Goal: Task Accomplishment & Management: Use online tool/utility

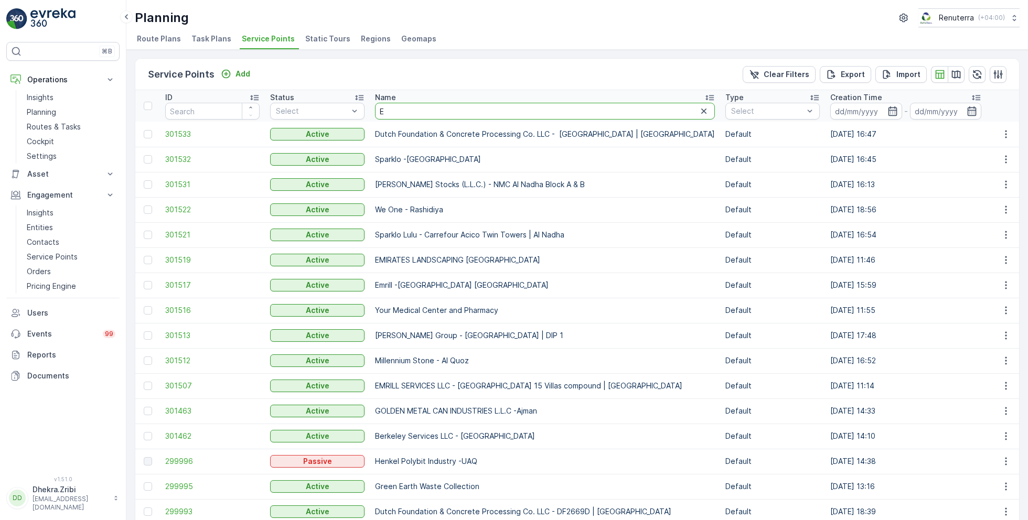
drag, startPoint x: 403, startPoint y: 107, endPoint x: 369, endPoint y: 107, distance: 34.1
type input "nomac"
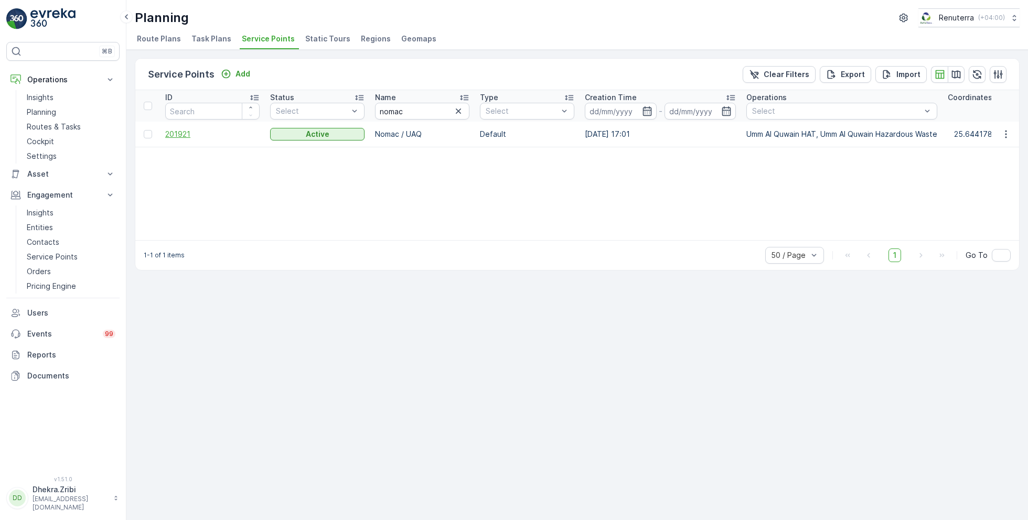
click at [181, 134] on span "201921" at bounding box center [212, 134] width 94 height 10
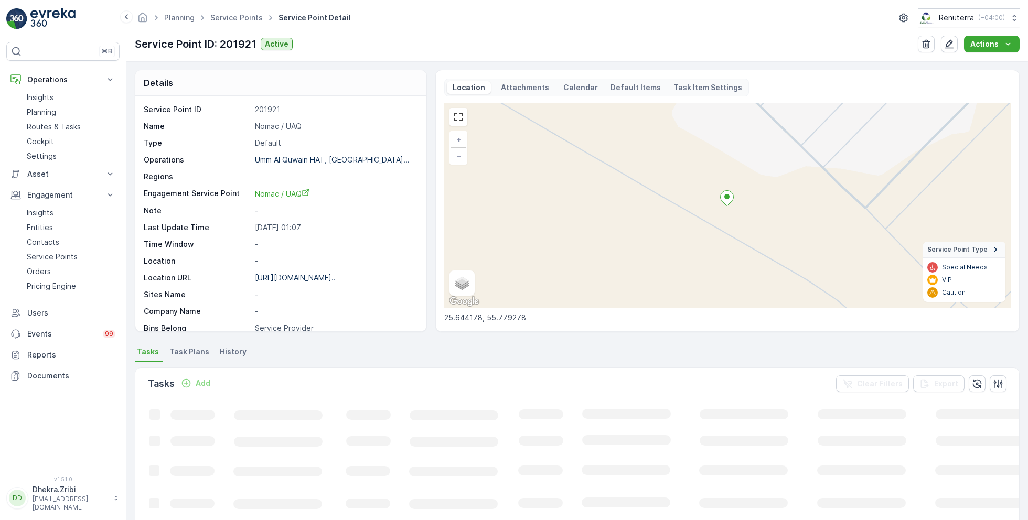
click at [199, 382] on p "Add" at bounding box center [203, 383] width 15 height 10
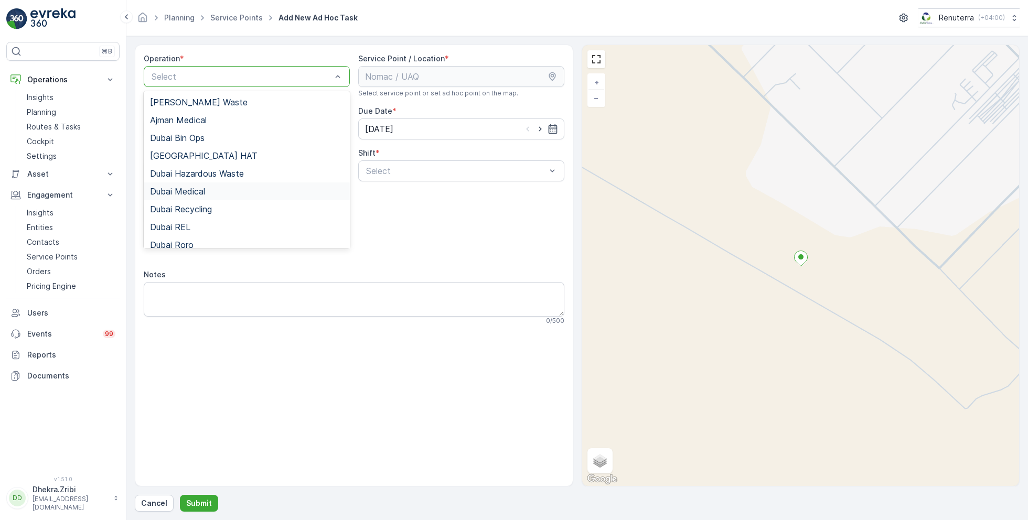
scroll to position [132, 0]
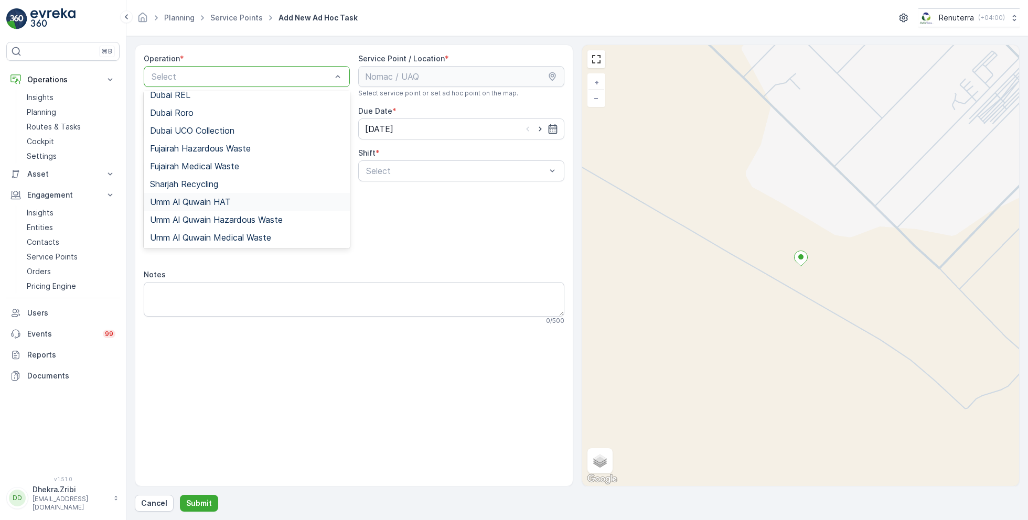
click at [219, 197] on span "Umm Al Quwain HAT" at bounding box center [190, 201] width 81 height 9
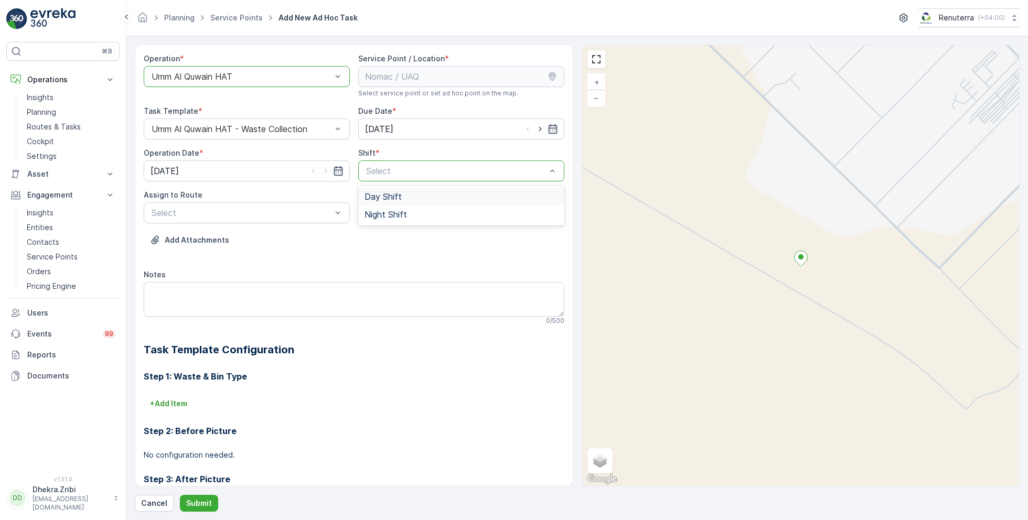
click at [395, 199] on span "Day Shift" at bounding box center [382, 196] width 37 height 9
click at [301, 221] on div "Select" at bounding box center [247, 212] width 206 height 21
click at [259, 240] on span "UAQHAT101 (Offline) - DXBE24553" at bounding box center [220, 238] width 140 height 9
click at [201, 499] on p "Submit" at bounding box center [199, 503] width 26 height 10
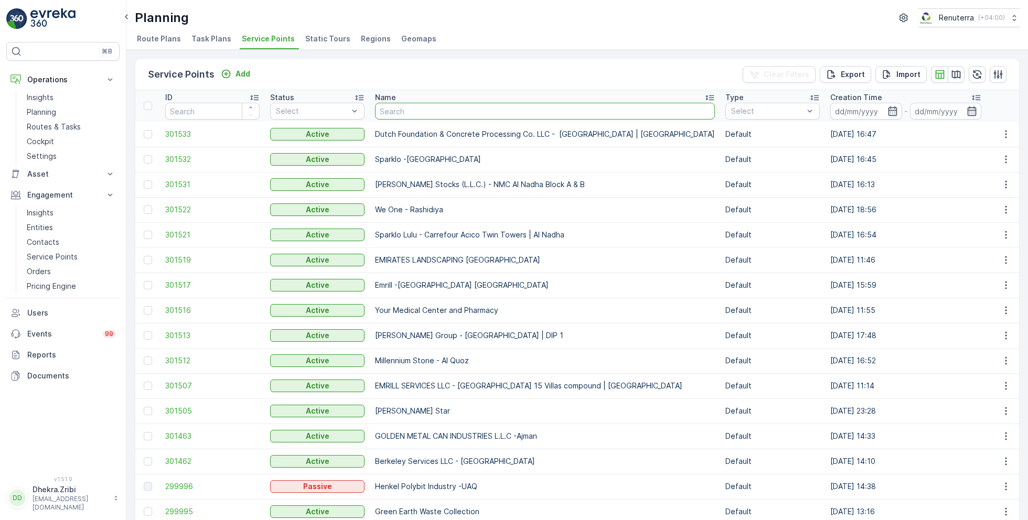
click at [447, 115] on input "text" at bounding box center [545, 111] width 340 height 17
type input "khk"
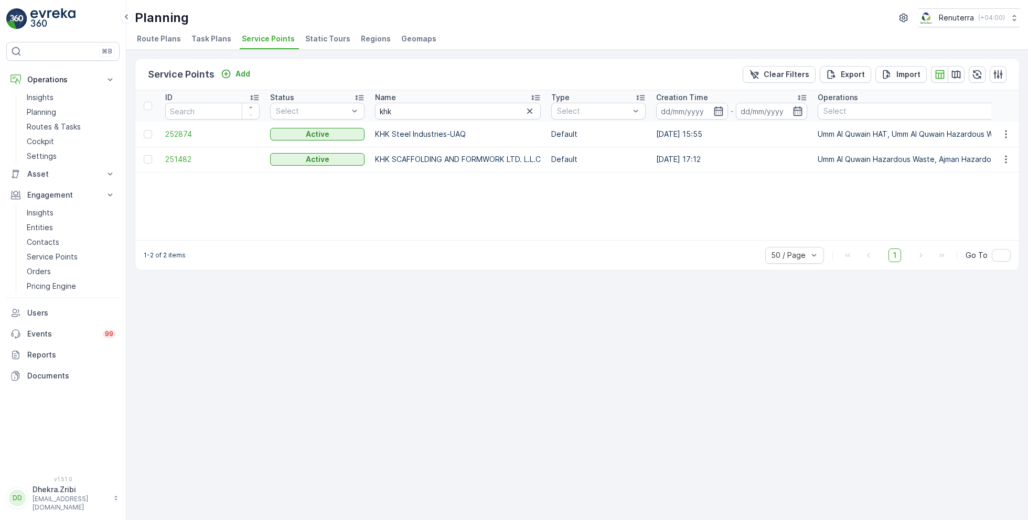
click at [259, 42] on span "Service Points" at bounding box center [268, 39] width 53 height 10
drag, startPoint x: 400, startPoint y: 112, endPoint x: 355, endPoint y: 110, distance: 45.1
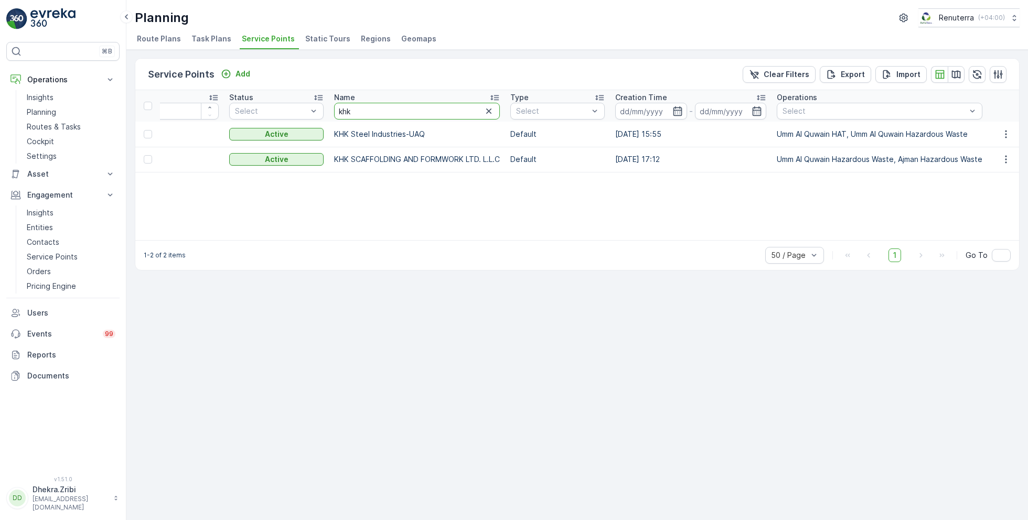
scroll to position [0, 40]
type input "al hur"
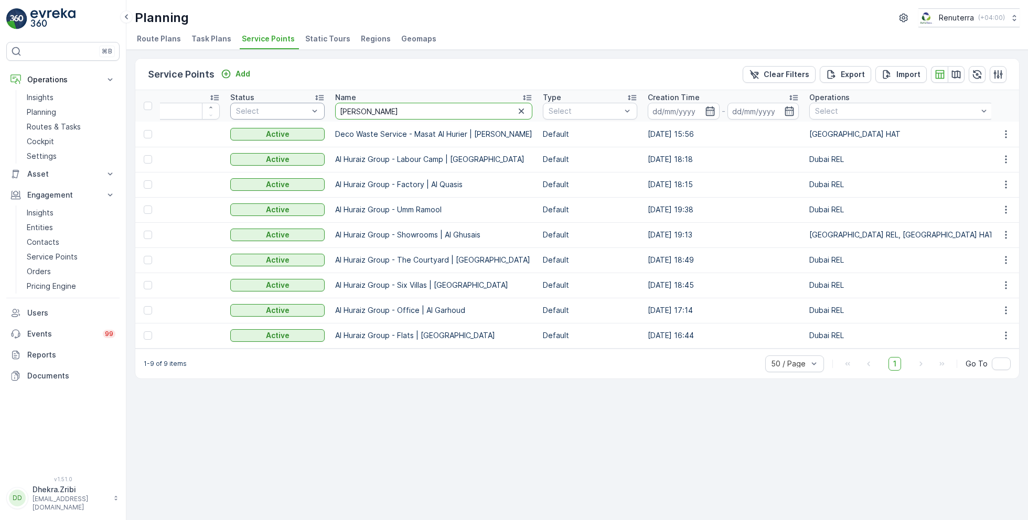
drag, startPoint x: 369, startPoint y: 110, endPoint x: 307, endPoint y: 107, distance: 62.5
type input "arden"
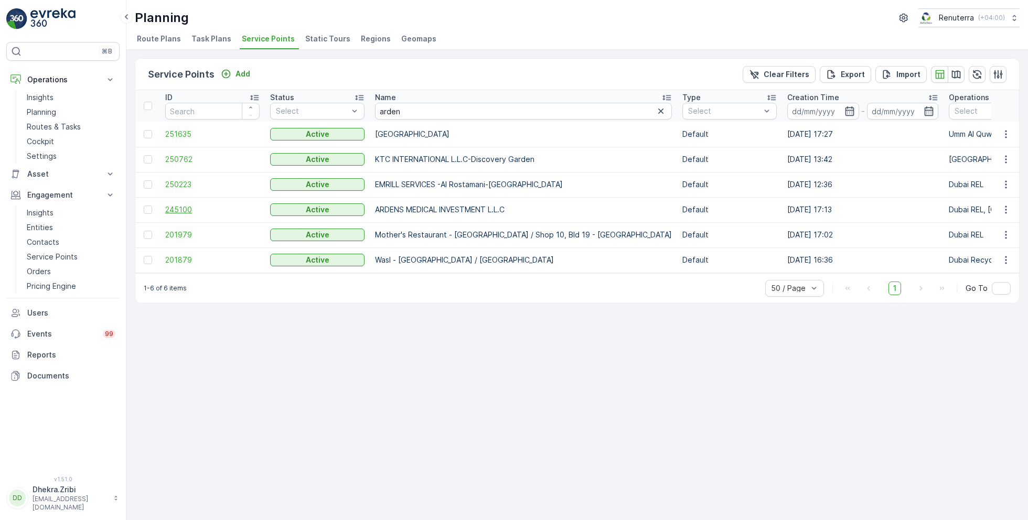
click at [181, 208] on span "245100" at bounding box center [212, 209] width 94 height 10
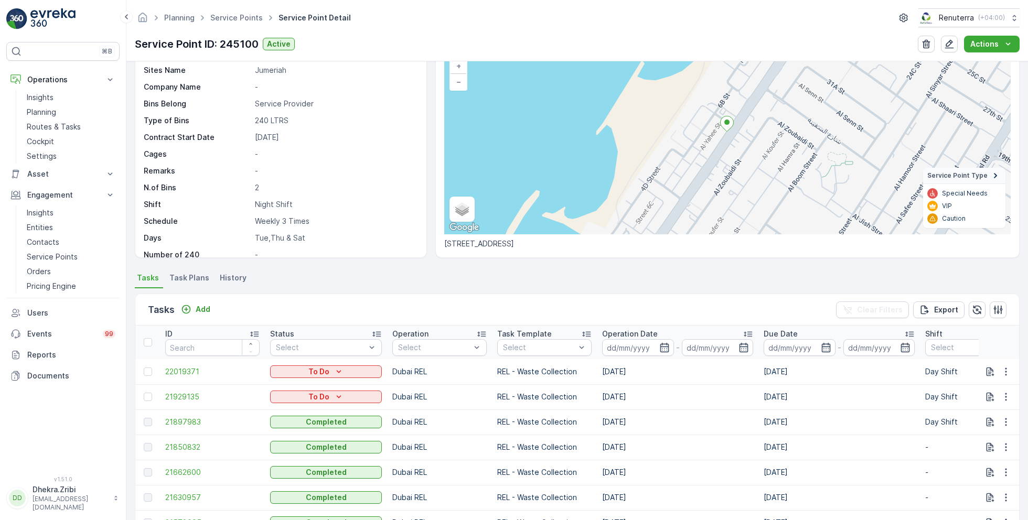
scroll to position [74, 0]
click at [196, 275] on span "Task Plans" at bounding box center [189, 277] width 40 height 10
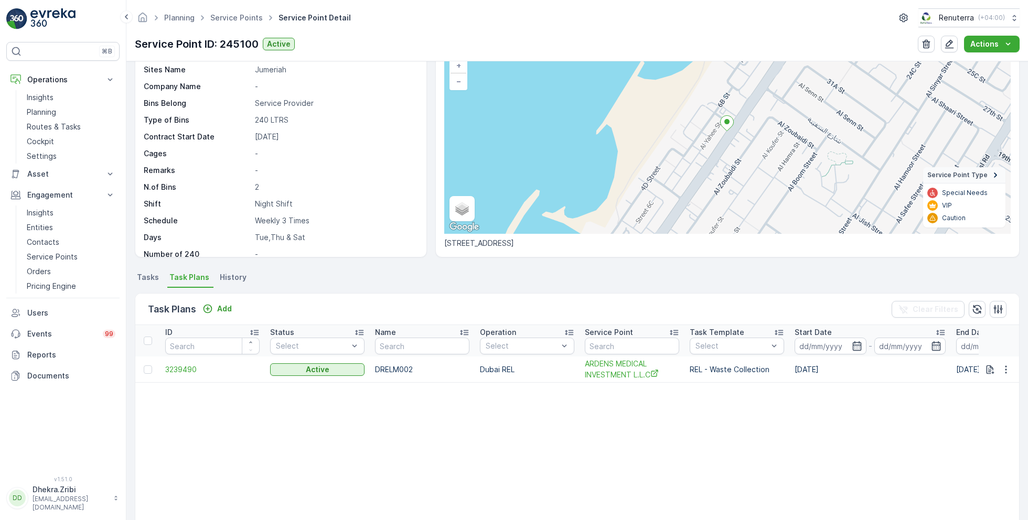
click at [149, 274] on span "Tasks" at bounding box center [148, 277] width 22 height 10
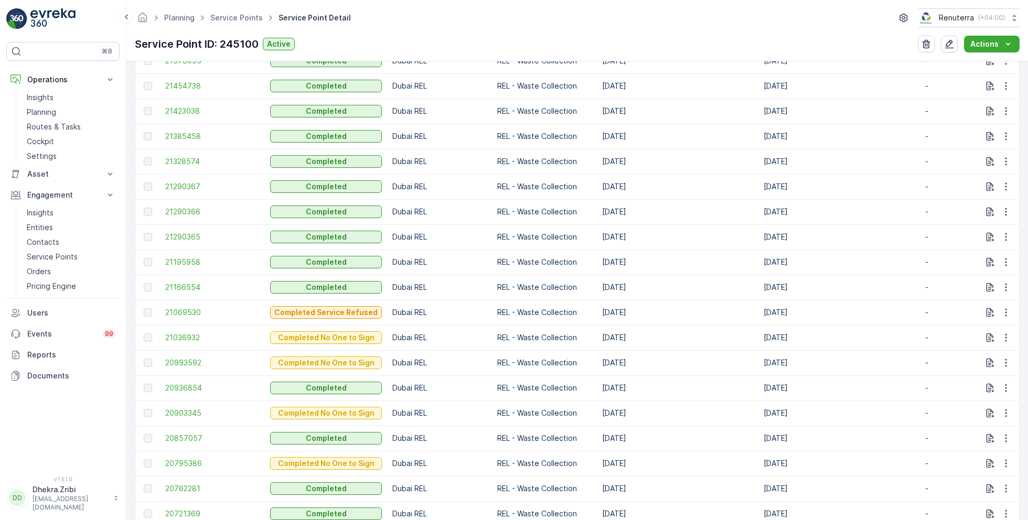
scroll to position [537, 0]
click at [433, 384] on p "Dubai REL" at bounding box center [439, 387] width 94 height 10
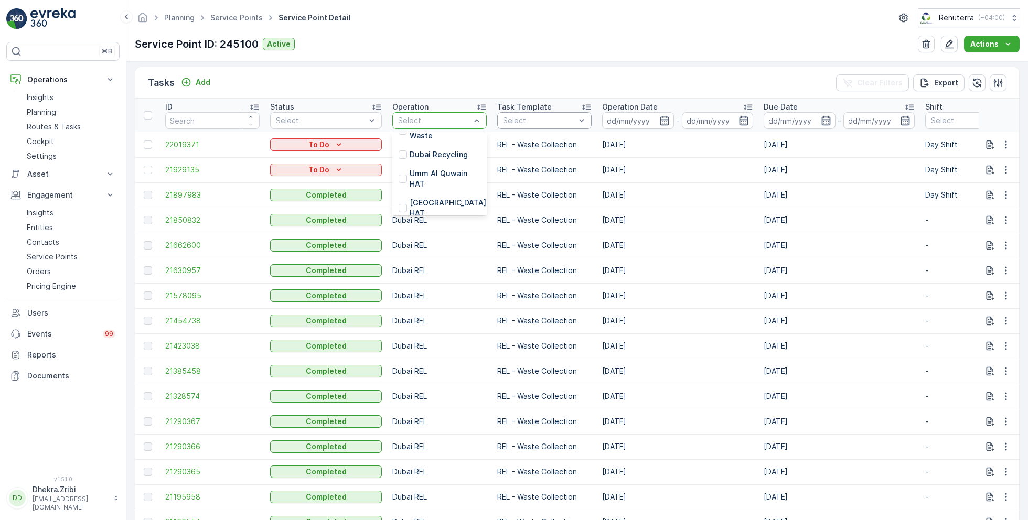
scroll to position [166, 0]
click at [433, 148] on p "Dubai Recycling" at bounding box center [439, 153] width 58 height 10
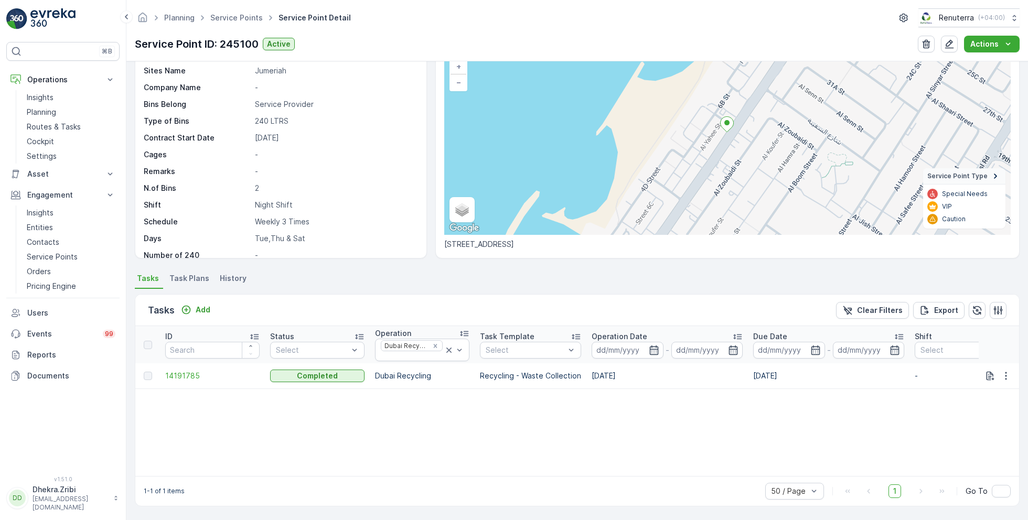
scroll to position [72, 0]
click at [183, 376] on span "14191785" at bounding box center [212, 377] width 94 height 10
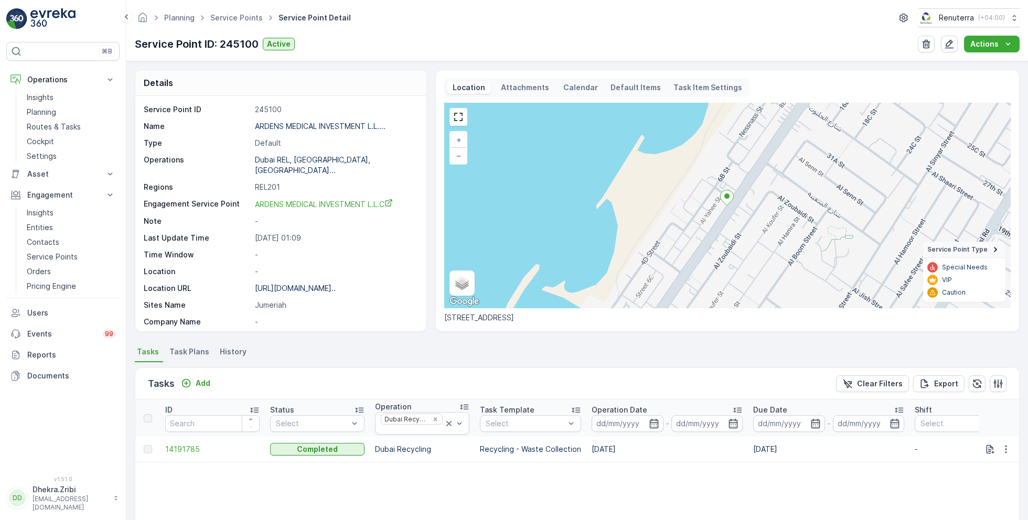
scroll to position [161, 0]
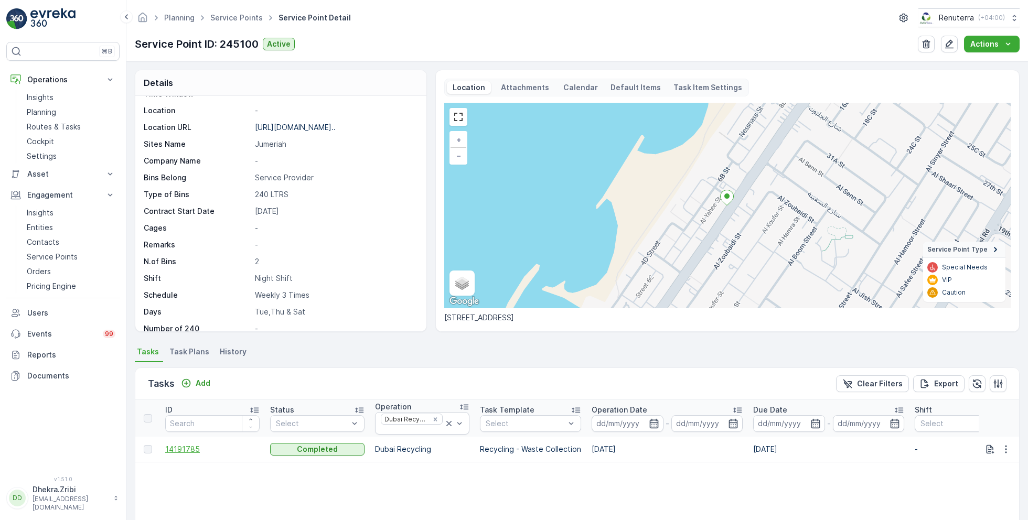
click at [185, 447] on span "14191785" at bounding box center [212, 449] width 94 height 10
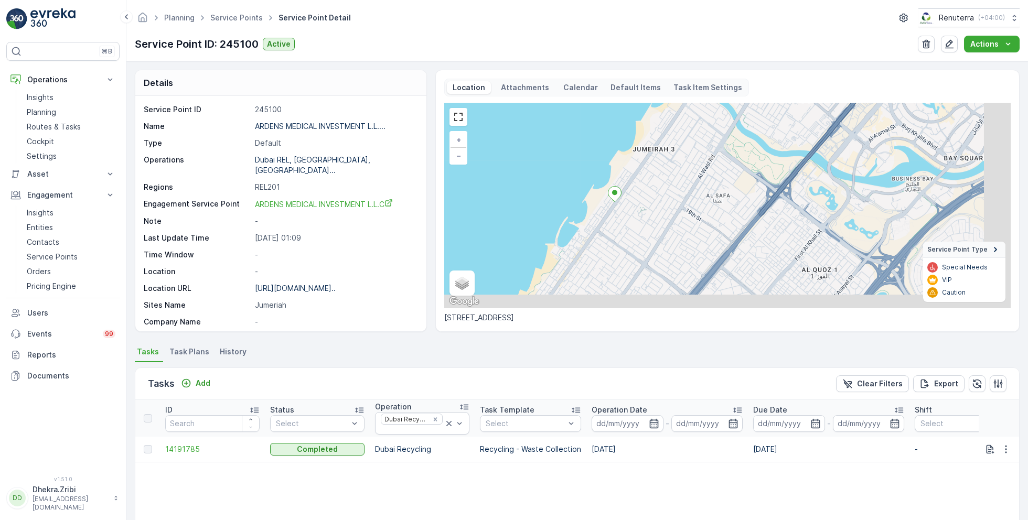
drag, startPoint x: 688, startPoint y: 256, endPoint x: 629, endPoint y: 195, distance: 85.3
click at [629, 195] on div "+ − Satellite Roadmap Terrain Hybrid Leaflet Keyboard shortcuts Map Data Map da…" at bounding box center [727, 206] width 566 height 206
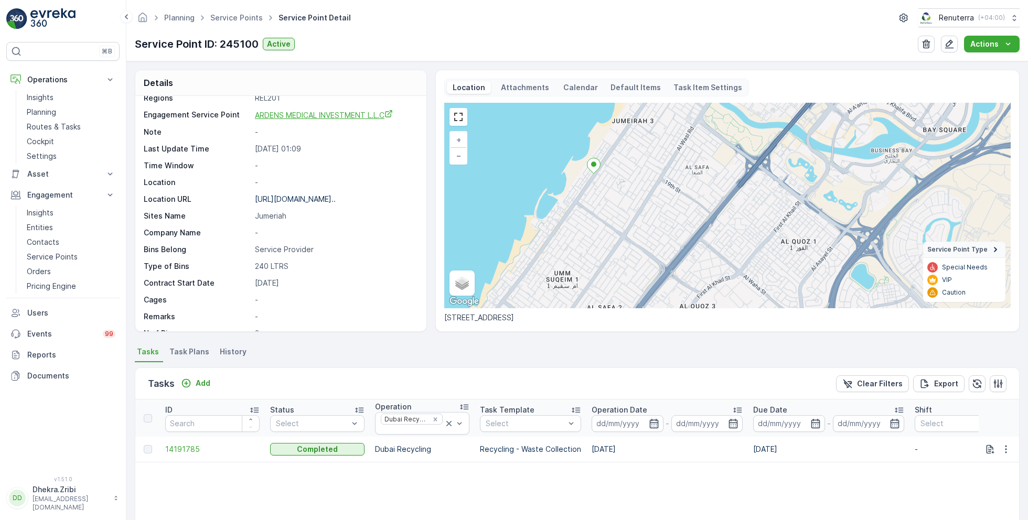
scroll to position [161, 0]
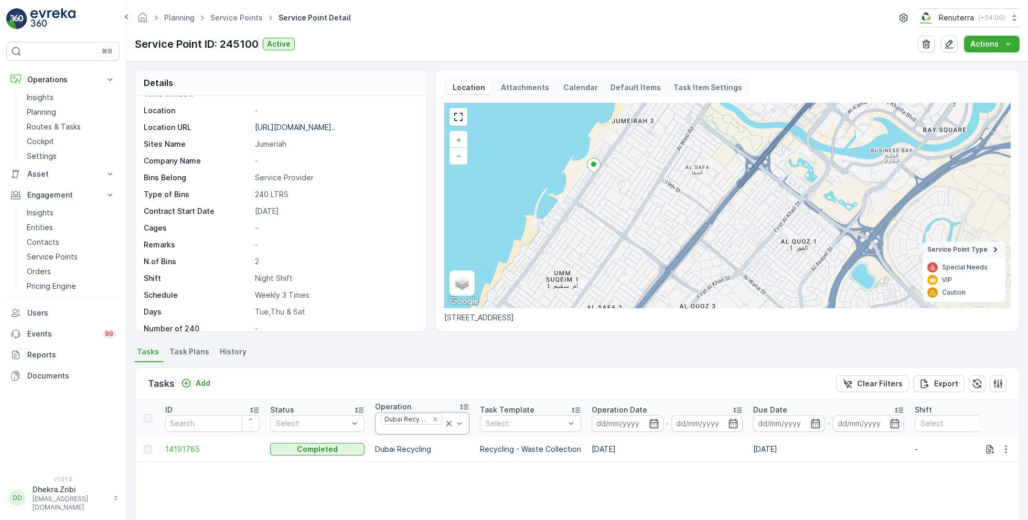
click at [450, 425] on icon at bounding box center [449, 423] width 10 height 10
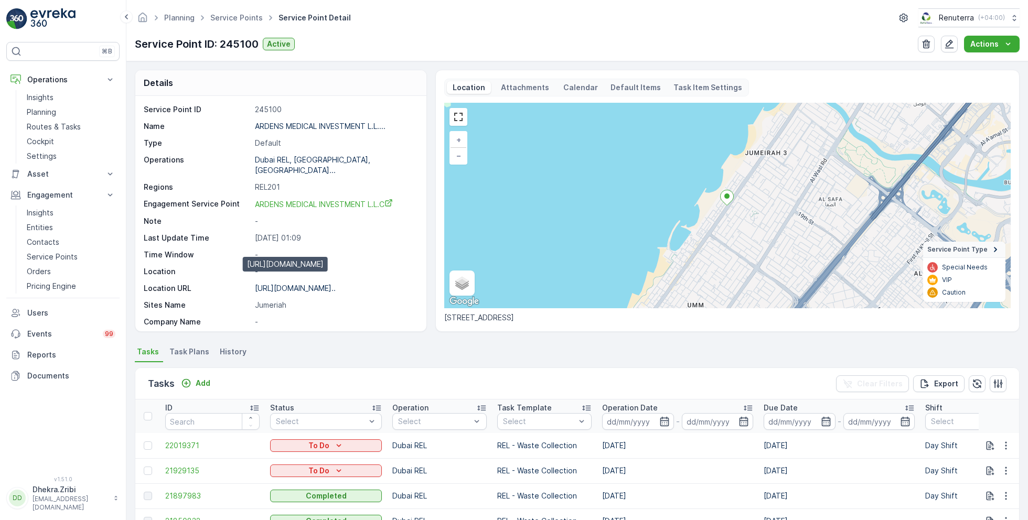
scroll to position [161, 0]
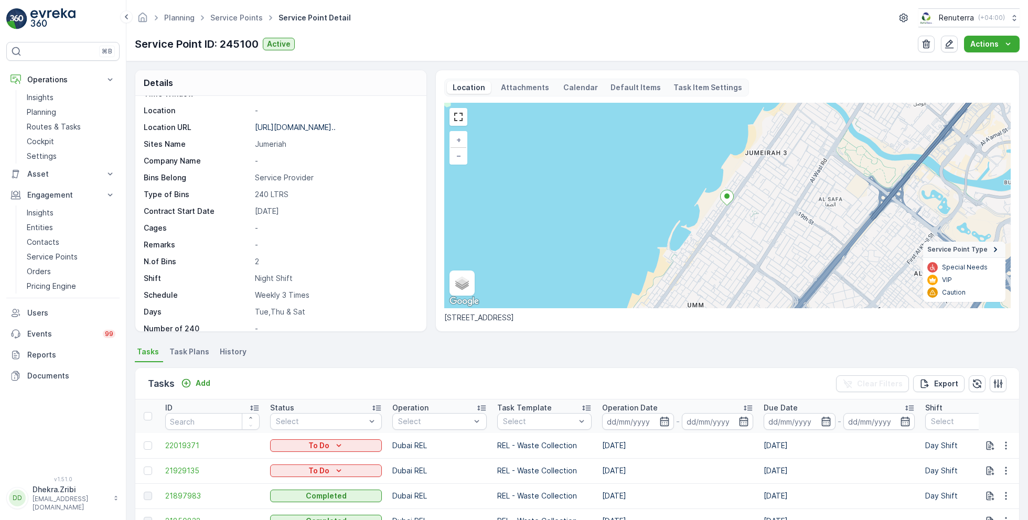
click at [186, 351] on span "Task Plans" at bounding box center [189, 352] width 40 height 10
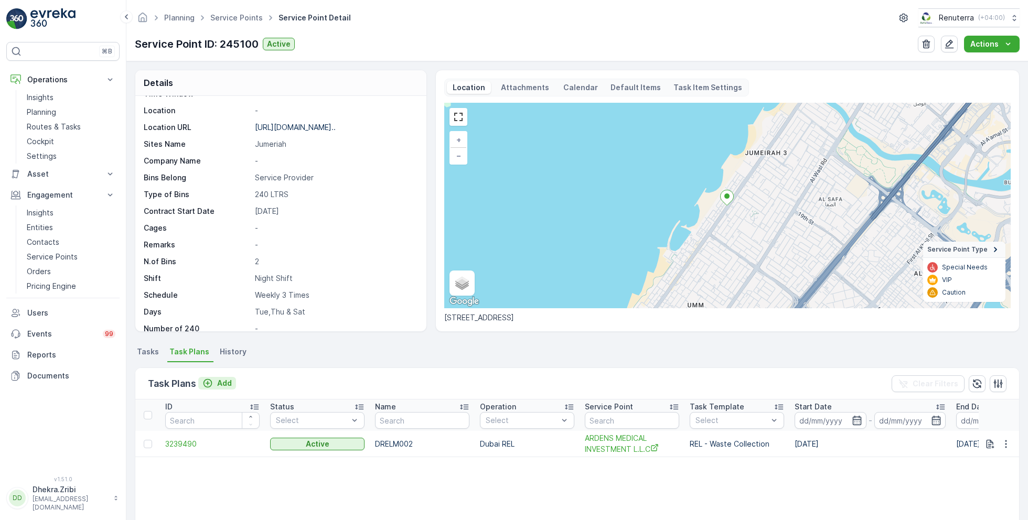
click at [220, 385] on p "Add" at bounding box center [224, 383] width 15 height 10
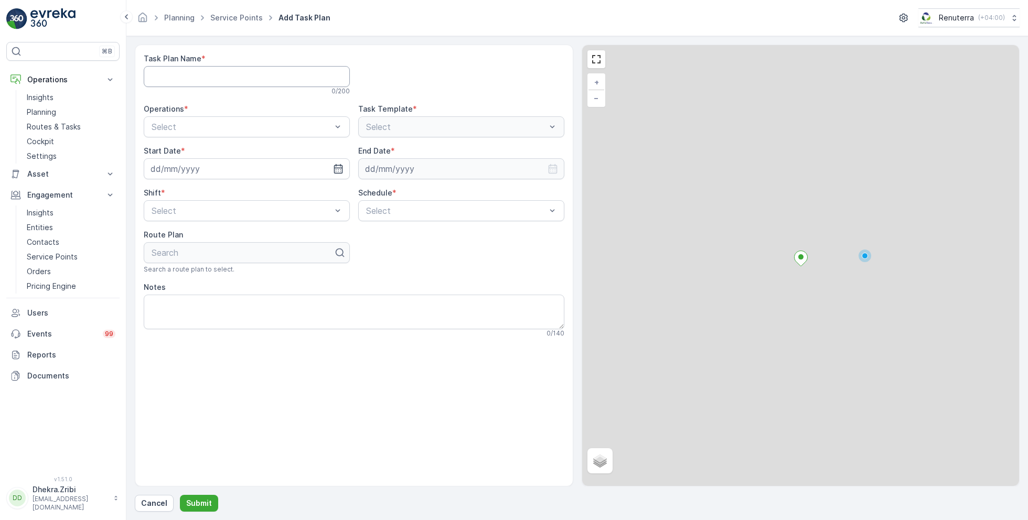
click at [249, 81] on Name "Task Plan Name" at bounding box center [247, 76] width 206 height 21
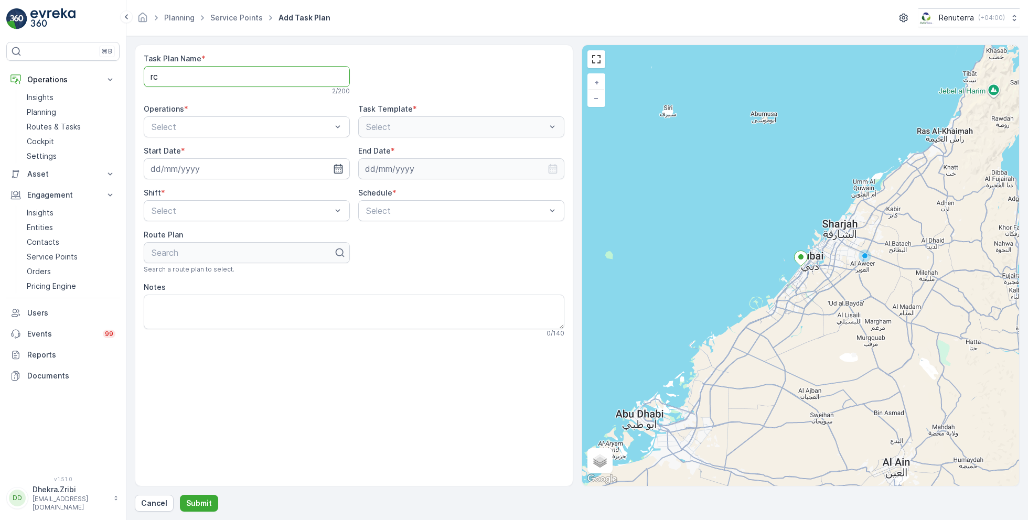
type Name "r"
type Name "RCW002"
click at [202, 187] on span "Dubai Recycling" at bounding box center [181, 188] width 62 height 9
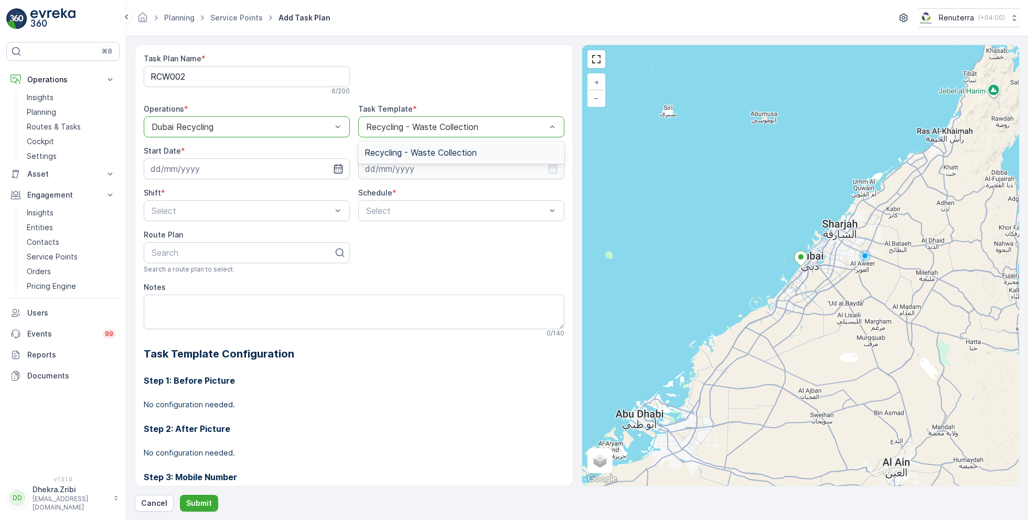
click at [339, 271] on div "Search a route plan to select." at bounding box center [247, 269] width 206 height 8
click at [333, 167] on icon "button" at bounding box center [337, 168] width 9 height 9
click at [276, 296] on div "27" at bounding box center [274, 297] width 17 height 17
type input "[DATE]"
click at [432, 170] on input at bounding box center [461, 168] width 206 height 21
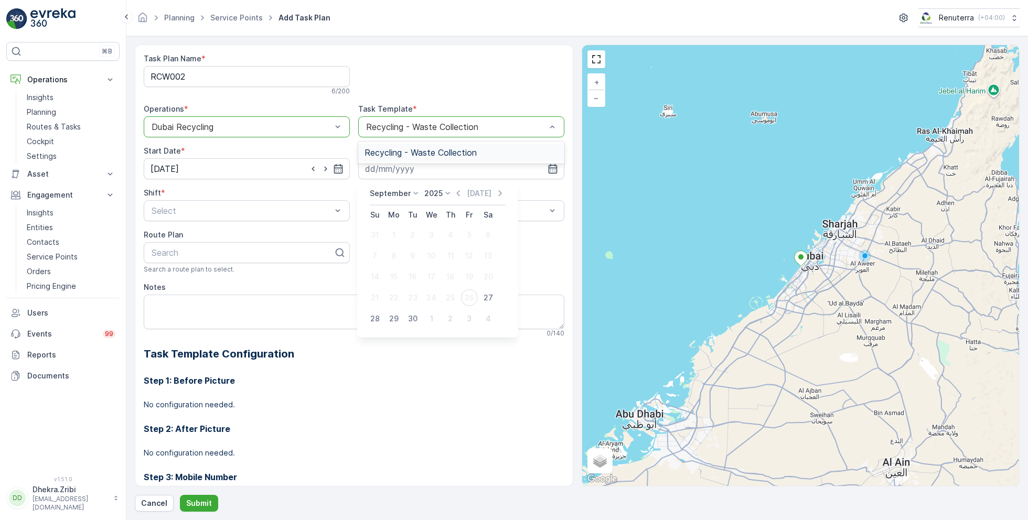
click at [403, 198] on p "September" at bounding box center [390, 193] width 41 height 10
click at [396, 294] on span "December" at bounding box center [394, 290] width 37 height 10
click at [433, 190] on p "2025" at bounding box center [430, 193] width 18 height 10
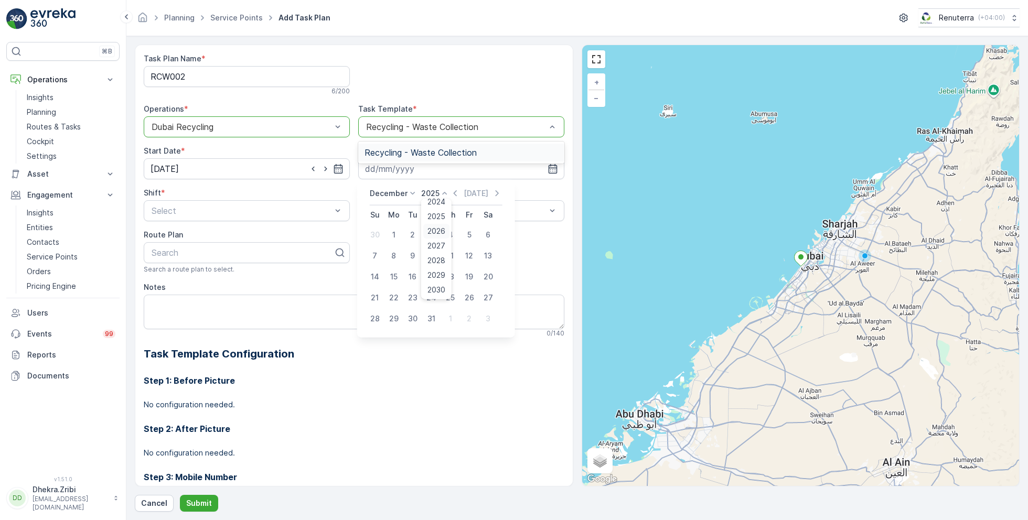
click at [436, 230] on span "2026" at bounding box center [436, 231] width 18 height 10
click at [450, 322] on div "31" at bounding box center [450, 318] width 17 height 17
type input "31.12.2026"
click at [394, 252] on div "Weekly" at bounding box center [460, 254] width 193 height 9
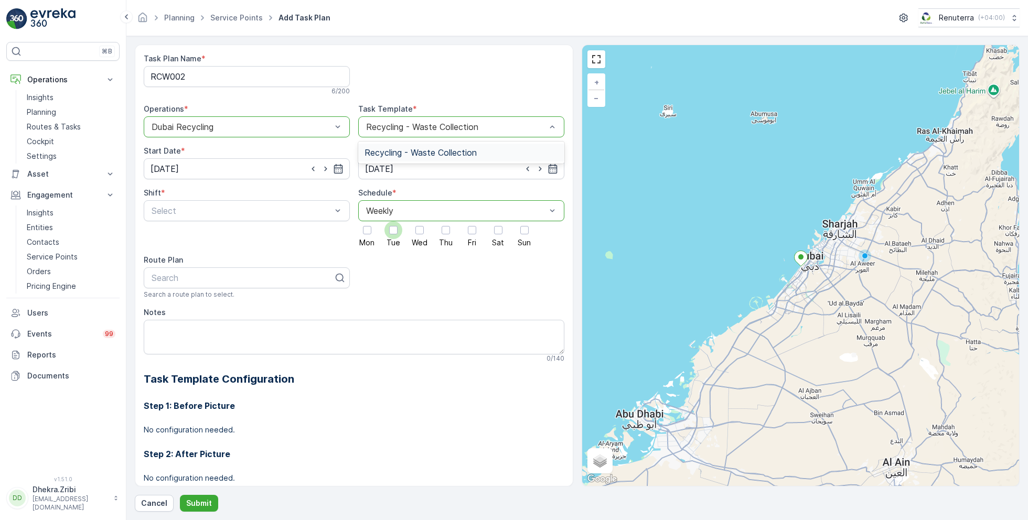
click at [392, 231] on div at bounding box center [393, 230] width 8 height 8
click at [393, 221] on input "Tue" at bounding box center [393, 221] width 0 height 0
click at [440, 234] on div at bounding box center [446, 230] width 18 height 18
click at [446, 221] on input "Thu" at bounding box center [446, 221] width 0 height 0
click at [524, 234] on div at bounding box center [524, 230] width 18 height 18
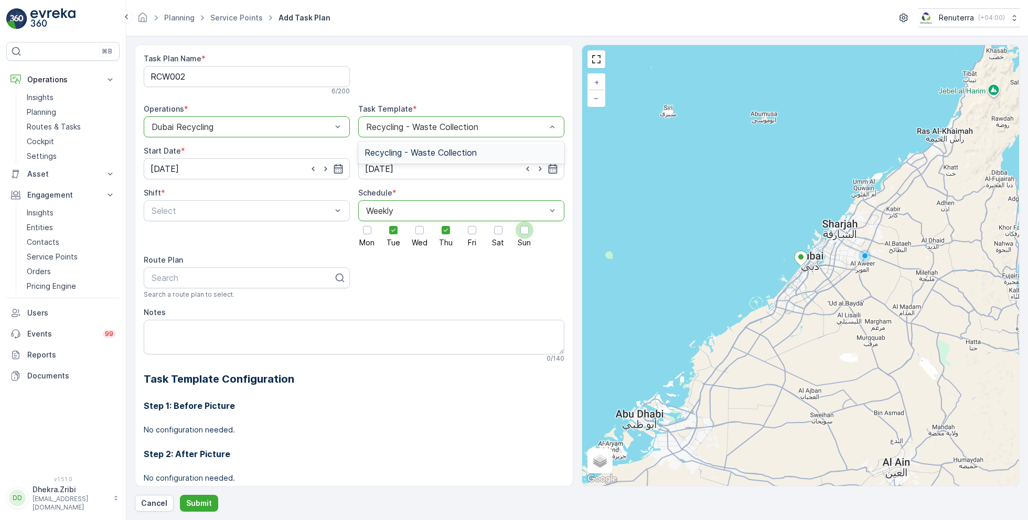
click at [524, 221] on input "Sun" at bounding box center [524, 221] width 0 height 0
type input "RCW"
click at [202, 321] on div "DRCW201" at bounding box center [246, 321] width 193 height 9
click at [189, 499] on p "Submit" at bounding box center [199, 503] width 26 height 10
click at [249, 210] on div at bounding box center [241, 210] width 182 height 9
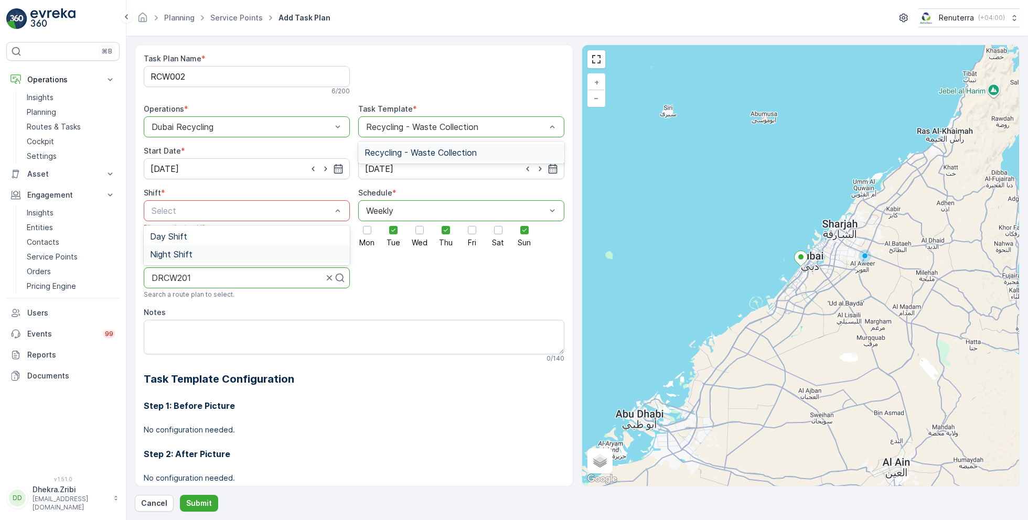
click at [185, 252] on span "Night Shift" at bounding box center [171, 254] width 42 height 9
click at [200, 504] on p "Submit" at bounding box center [199, 503] width 26 height 10
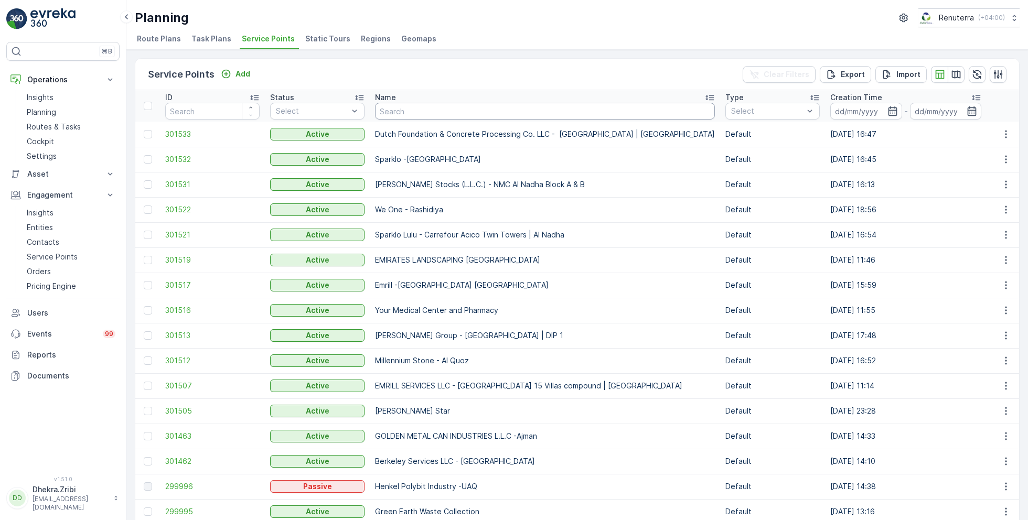
click at [427, 107] on input "text" at bounding box center [545, 111] width 340 height 17
type input "adre"
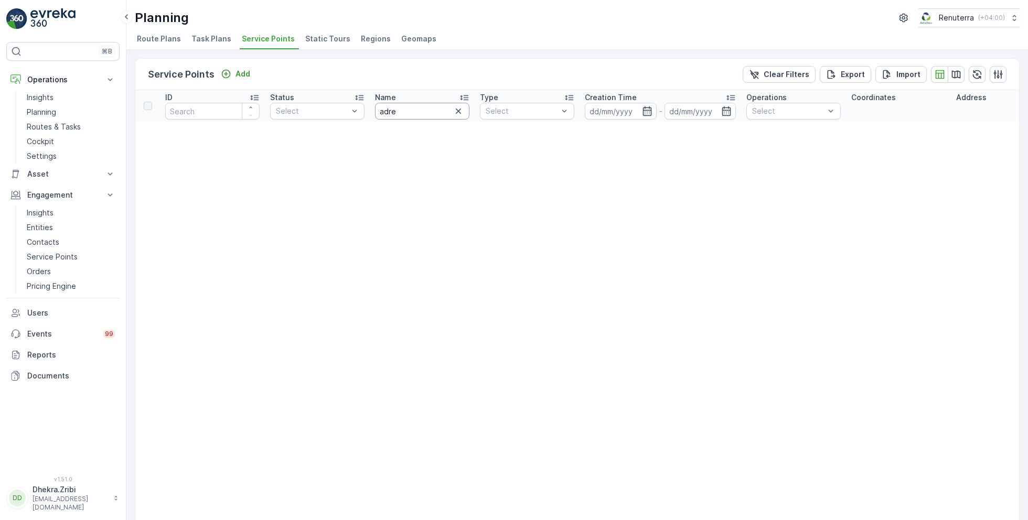
click at [434, 103] on input "adre" at bounding box center [422, 111] width 94 height 17
type input "adr"
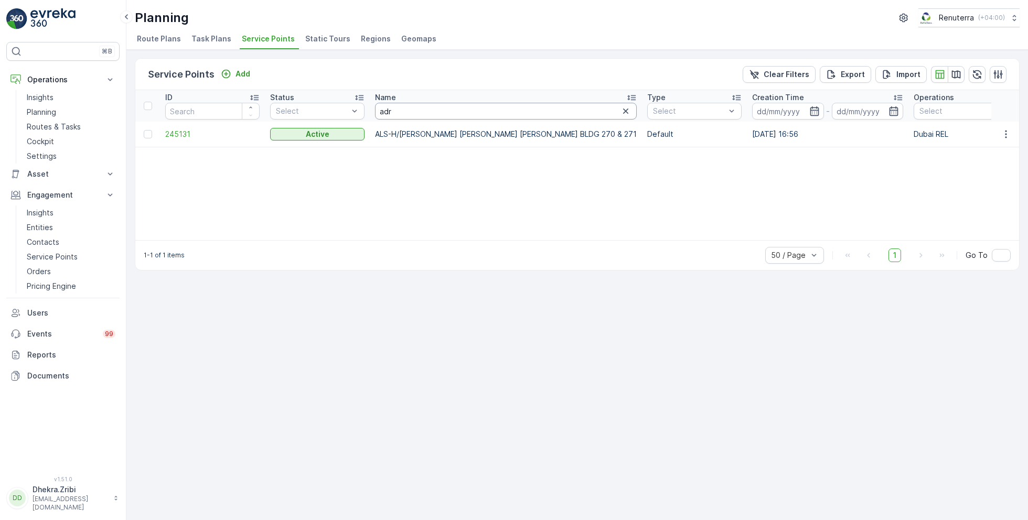
click at [415, 117] on input "adr" at bounding box center [506, 111] width 262 height 17
type input "ad"
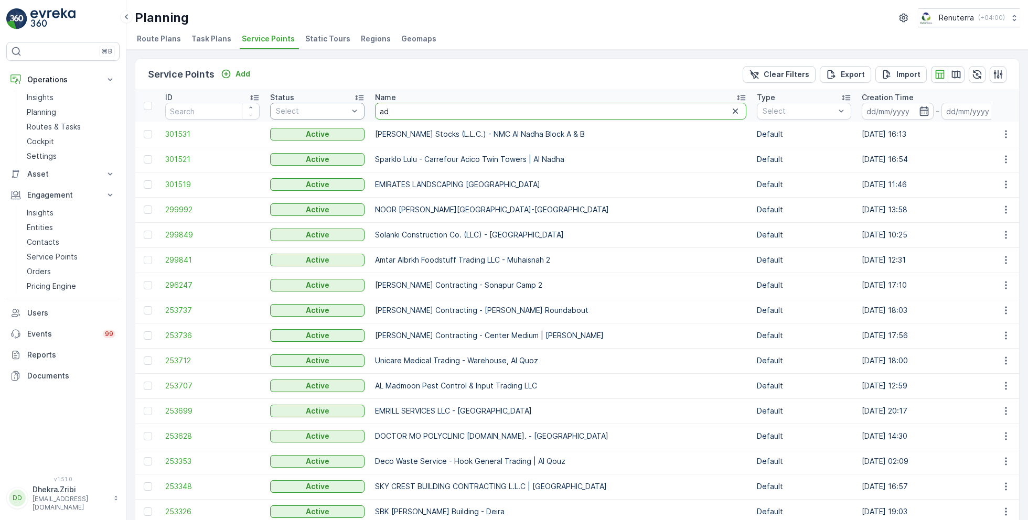
drag, startPoint x: 408, startPoint y: 112, endPoint x: 354, endPoint y: 110, distance: 54.6
type input "ard"
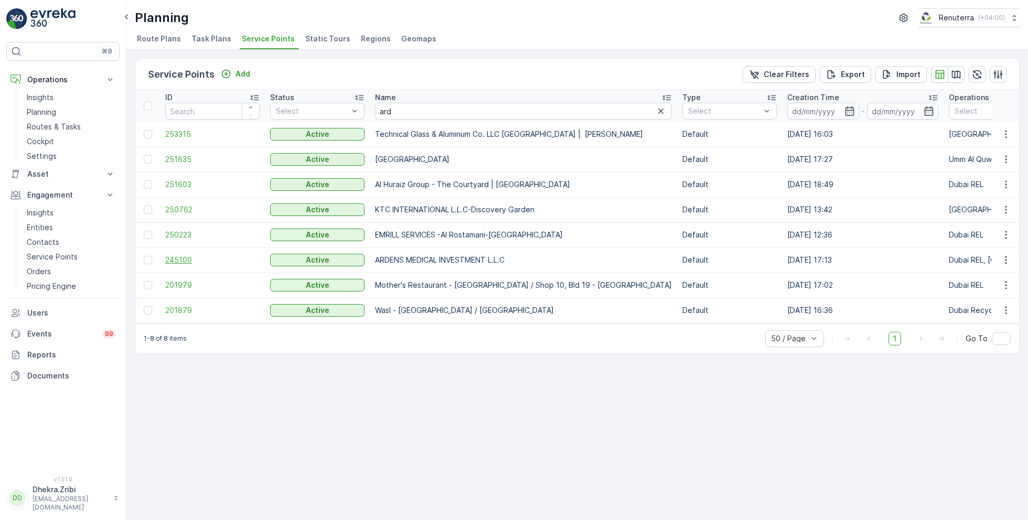
click at [175, 255] on span "245100" at bounding box center [212, 260] width 94 height 10
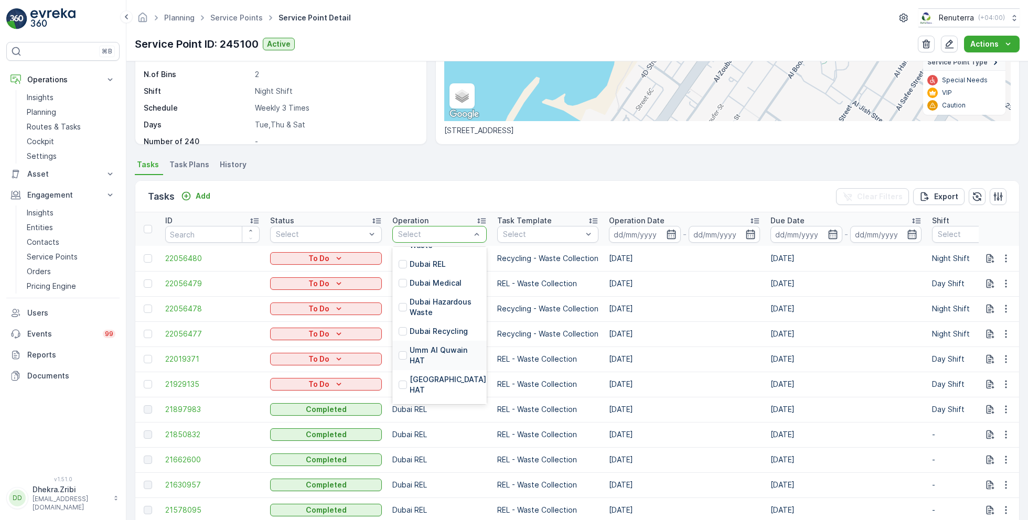
scroll to position [103, 0]
click at [423, 328] on p "Dubai Recycling" at bounding box center [439, 330] width 58 height 10
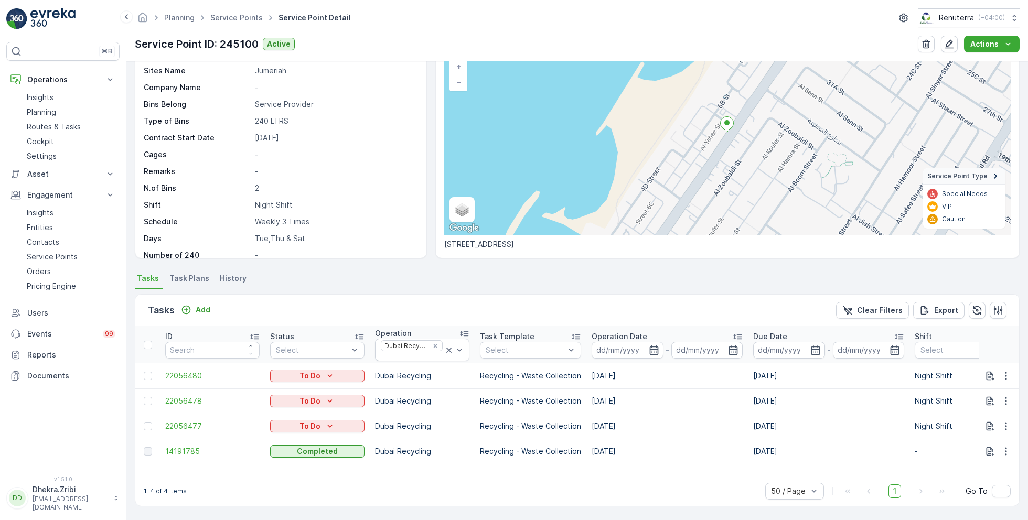
scroll to position [72, 0]
click at [187, 281] on span "Task Plans" at bounding box center [189, 279] width 40 height 10
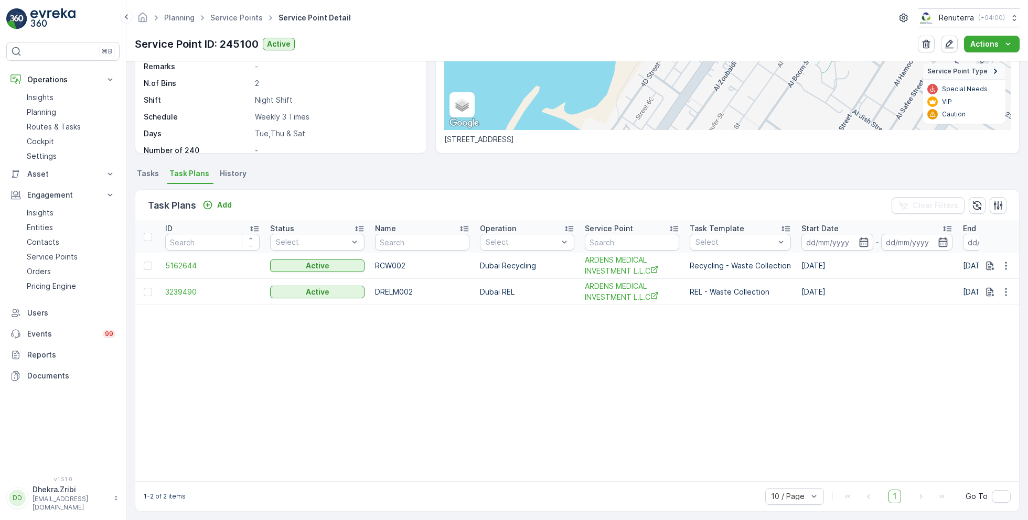
scroll to position [178, 0]
click at [181, 266] on span "5162644" at bounding box center [212, 266] width 94 height 10
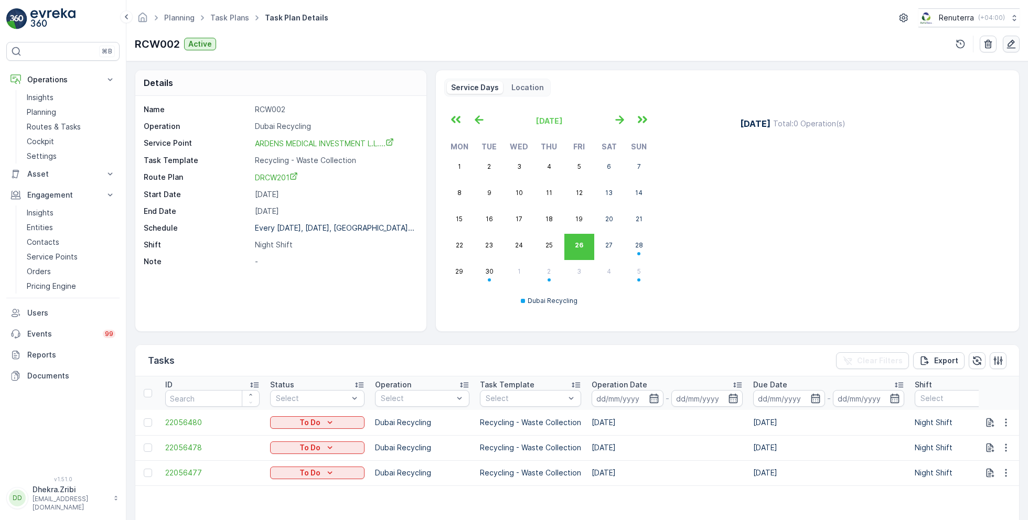
click at [1006, 45] on icon "button" at bounding box center [1011, 44] width 10 height 10
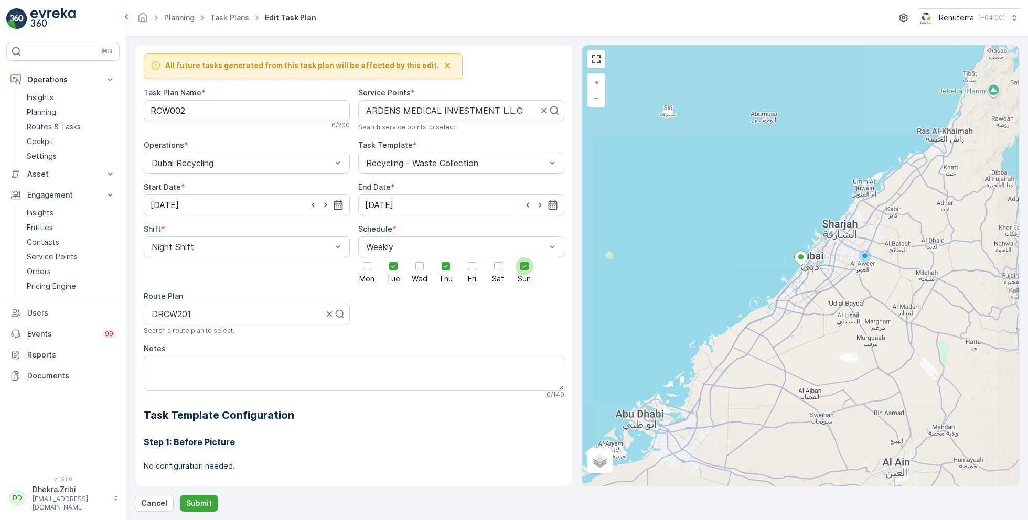
click at [525, 264] on icon at bounding box center [524, 266] width 7 height 7
click at [524, 257] on input "Sun" at bounding box center [524, 257] width 0 height 0
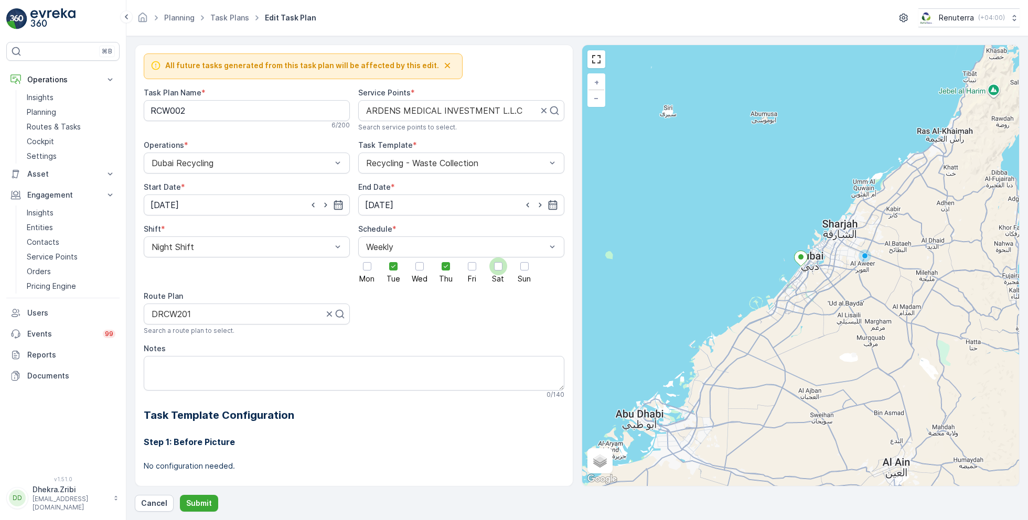
click at [497, 267] on div at bounding box center [498, 266] width 8 height 8
click at [498, 257] on input "Sat" at bounding box center [498, 257] width 0 height 0
click at [195, 498] on p "Submit" at bounding box center [199, 503] width 26 height 10
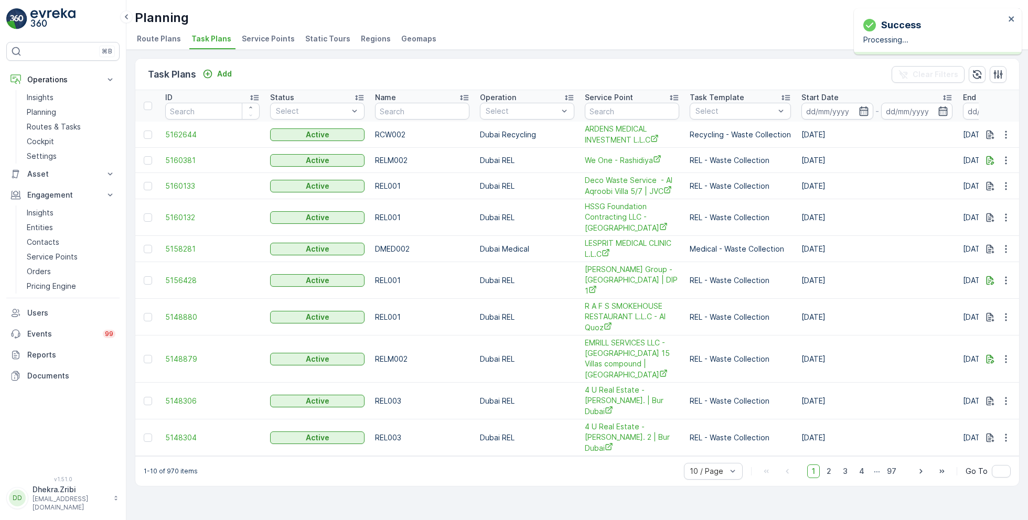
click at [271, 39] on span "Service Points" at bounding box center [268, 39] width 53 height 10
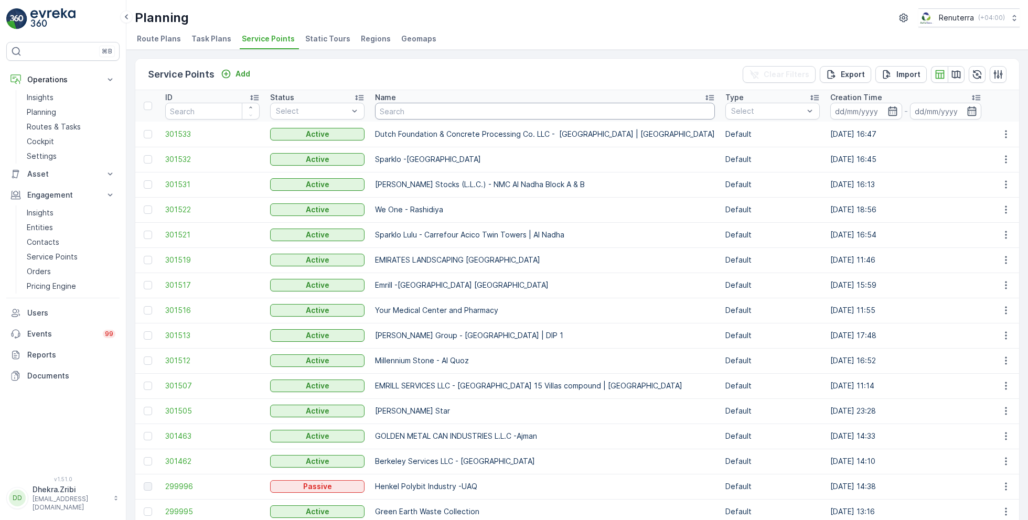
click at [412, 116] on input "text" at bounding box center [545, 111] width 340 height 17
type input "ard"
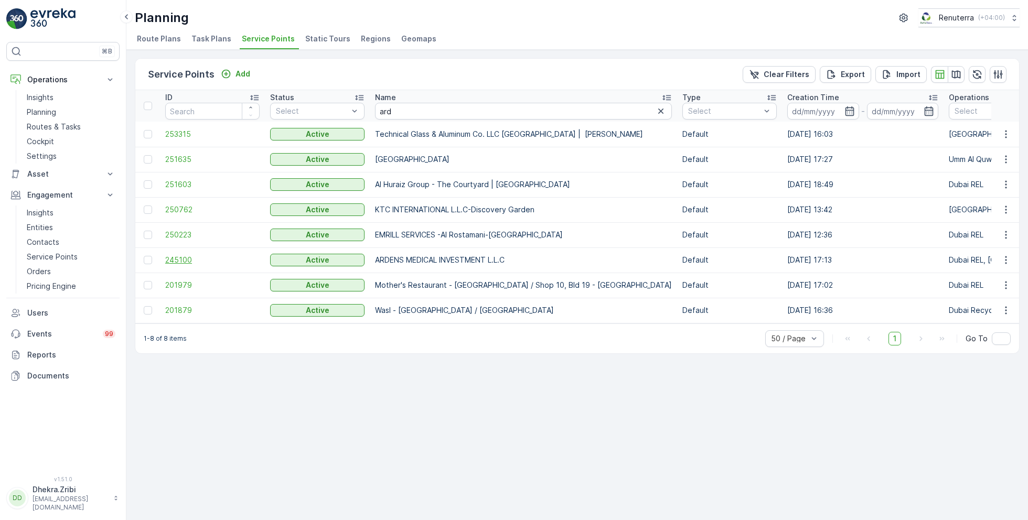
click at [171, 260] on span "245100" at bounding box center [212, 260] width 94 height 10
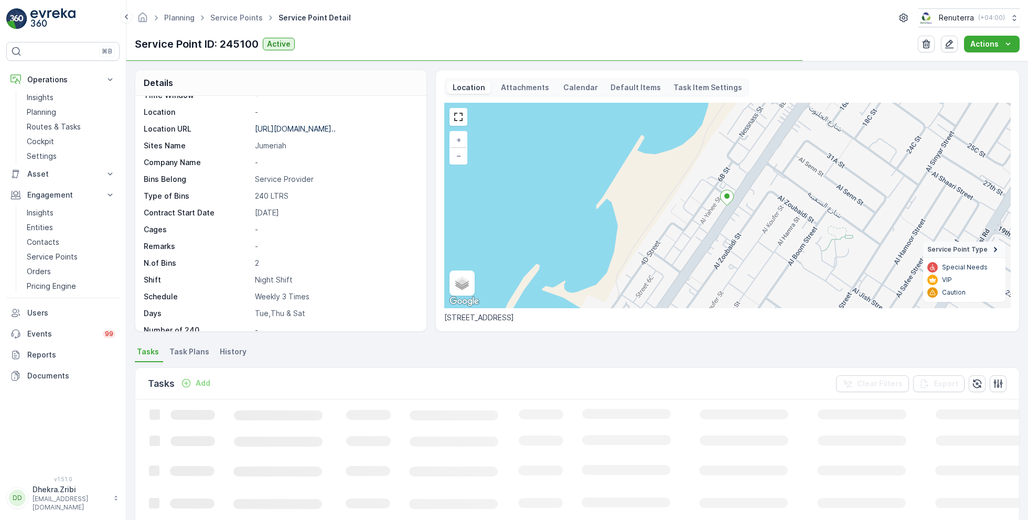
scroll to position [161, 0]
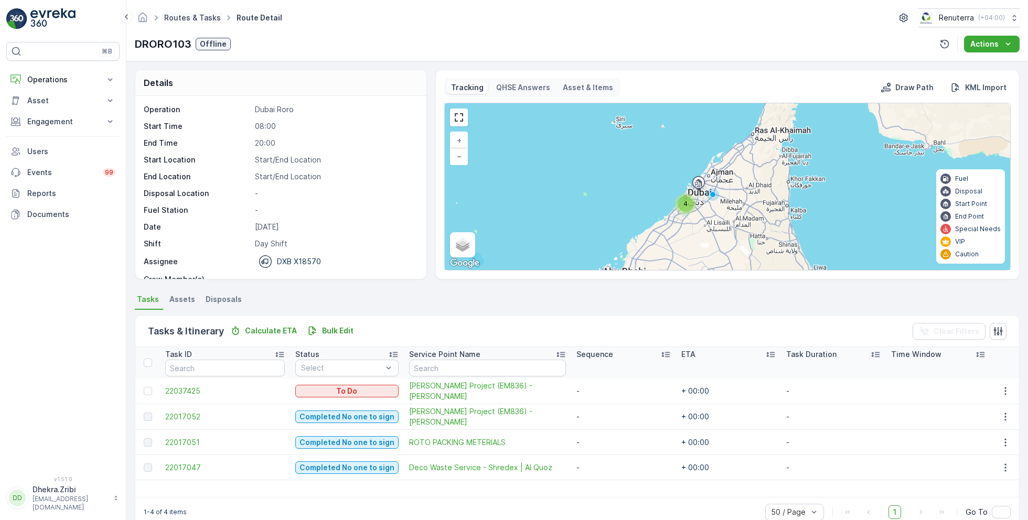
click at [193, 19] on link "Routes & Tasks" at bounding box center [192, 17] width 57 height 9
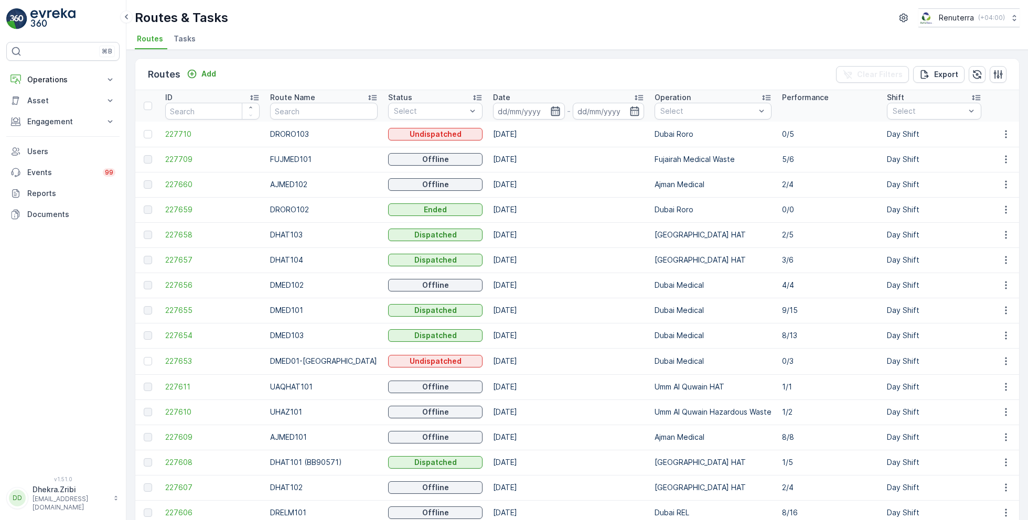
click at [551, 114] on icon "button" at bounding box center [555, 110] width 9 height 9
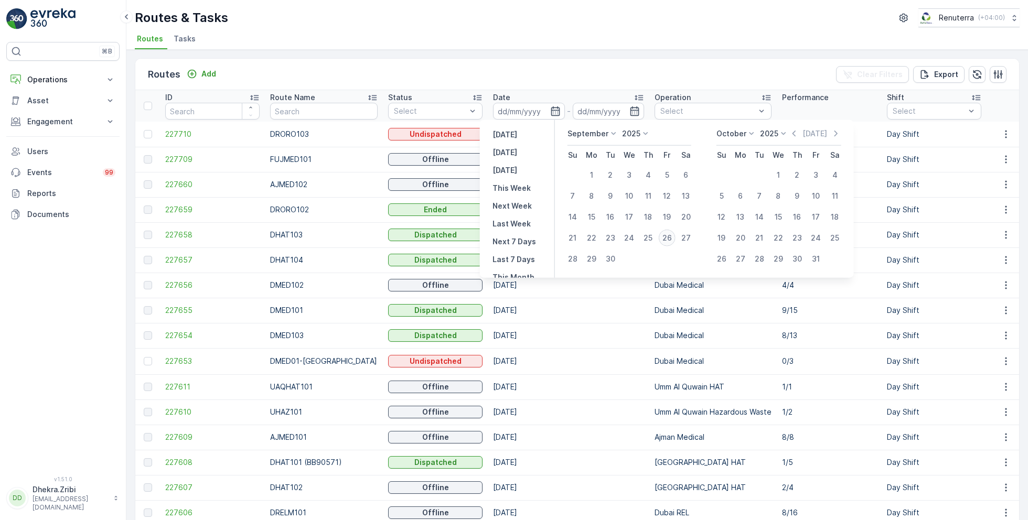
click at [672, 236] on div "26" at bounding box center [667, 238] width 17 height 17
type input "[DATE]"
click at [672, 236] on div "26" at bounding box center [667, 238] width 17 height 17
type input "[DATE]"
click at [600, 50] on div "Routes Add Clear Filters Export ID Route Name Status Select Date 26.09.2025 - 2…" at bounding box center [576, 285] width 901 height 470
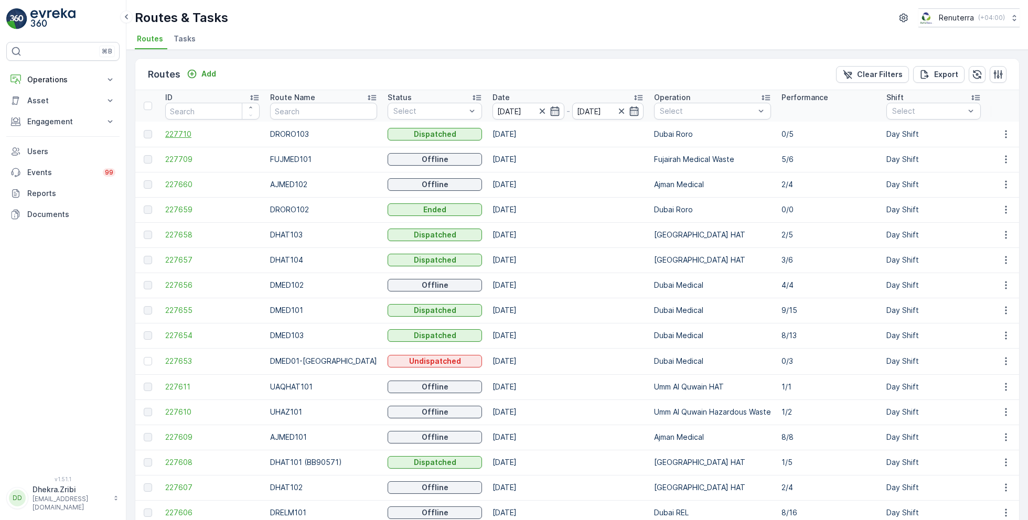
click at [180, 133] on span "227710" at bounding box center [212, 134] width 94 height 10
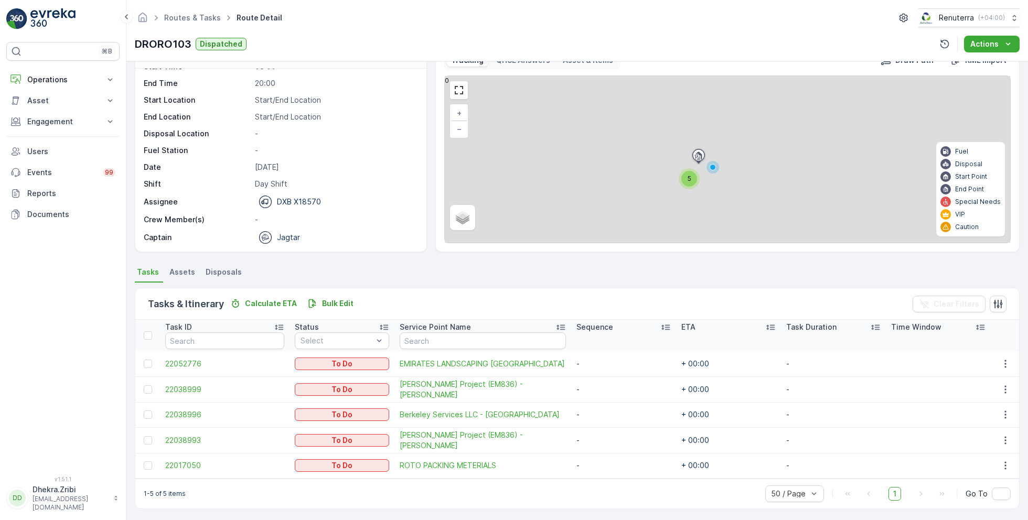
scroll to position [27, 0]
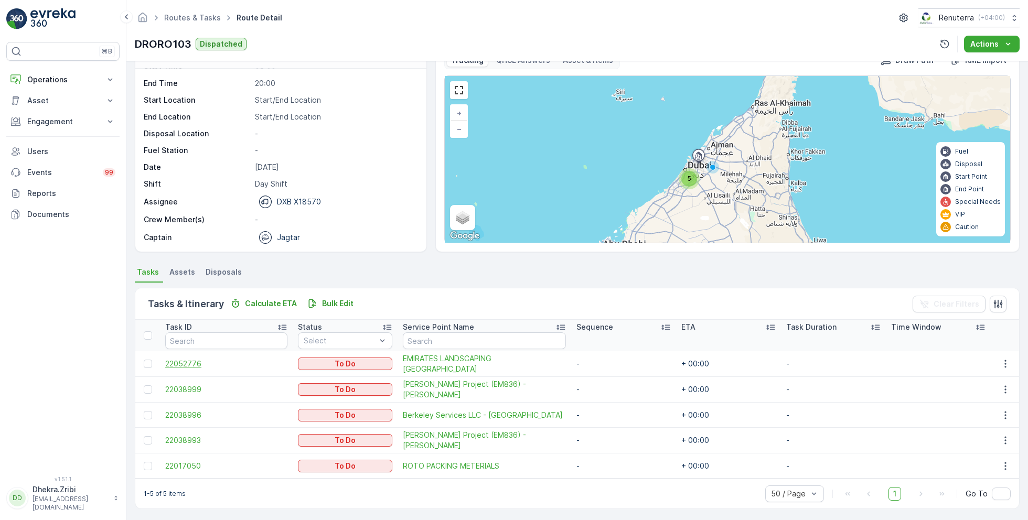
click at [194, 362] on span "22052776" at bounding box center [226, 364] width 122 height 10
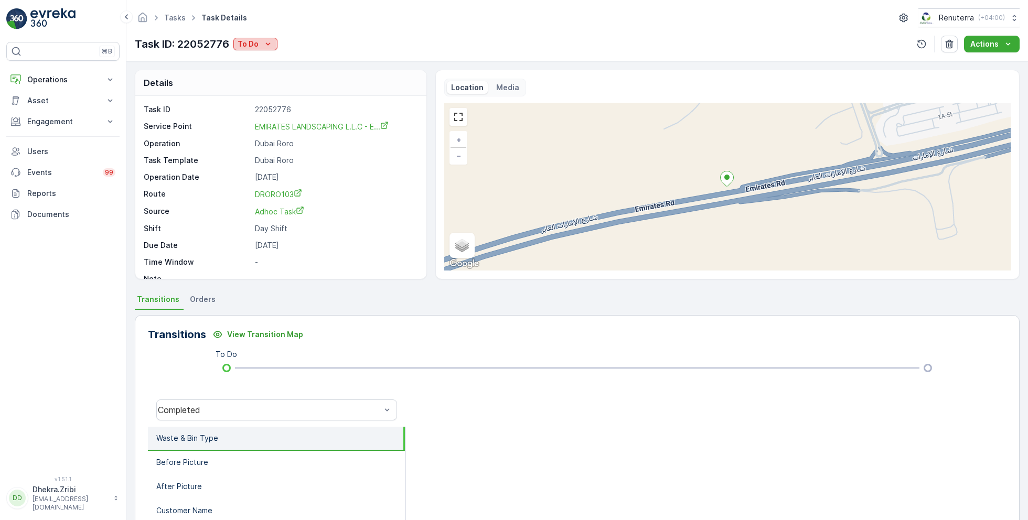
click at [271, 46] on icon "To Do" at bounding box center [268, 44] width 10 height 10
click at [298, 89] on span "Completed No one to sign" at bounding box center [286, 88] width 93 height 10
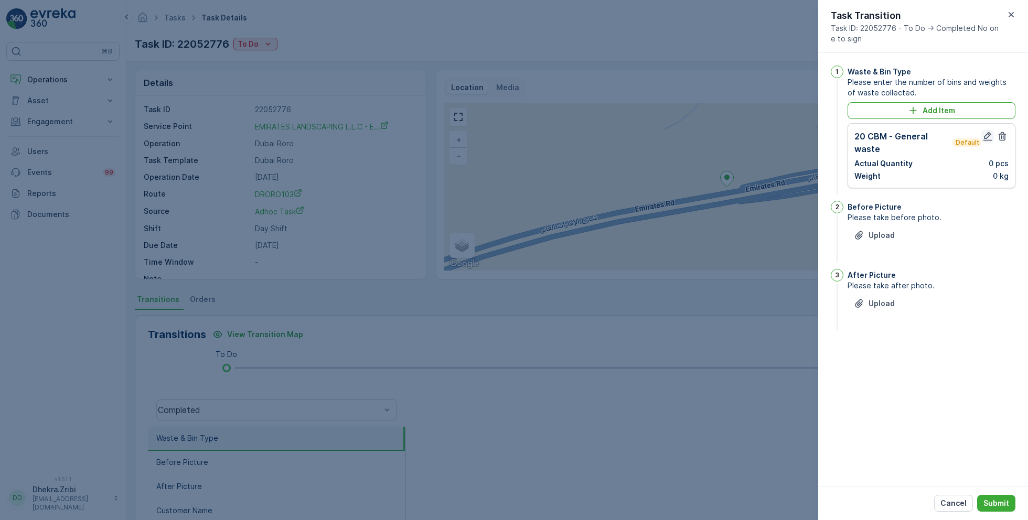
click at [988, 138] on icon "button" at bounding box center [987, 136] width 10 height 10
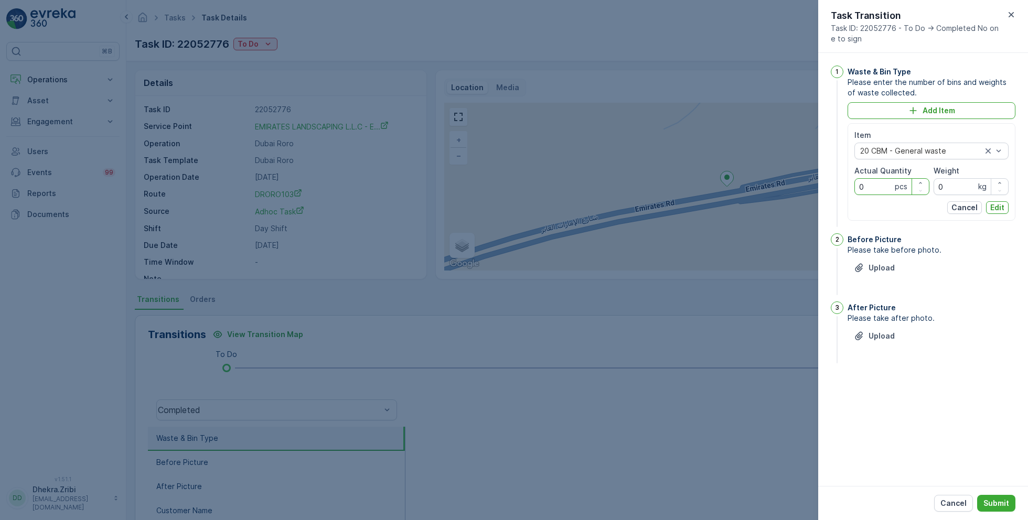
drag, startPoint x: 877, startPoint y: 187, endPoint x: 840, endPoint y: 187, distance: 37.2
click at [840, 187] on div "1 Waste & Bin Type Please enter the number of bins and weights of waste collect…" at bounding box center [923, 148] width 185 height 164
type Quantity "1"
click at [1001, 207] on p "Edit" at bounding box center [997, 207] width 14 height 10
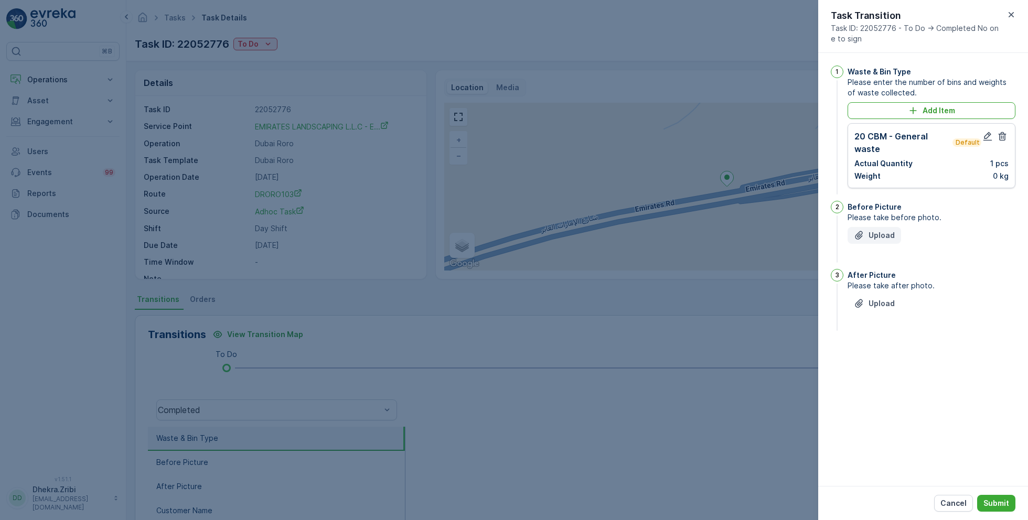
click at [875, 233] on p "Upload" at bounding box center [881, 235] width 26 height 10
click at [874, 352] on p "Upload" at bounding box center [881, 356] width 26 height 10
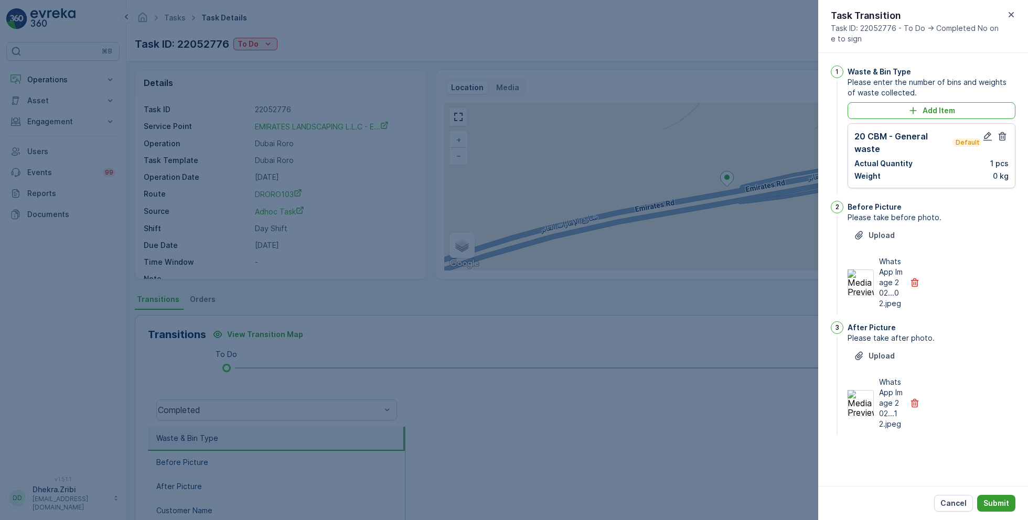
click at [996, 503] on p "Submit" at bounding box center [996, 503] width 26 height 10
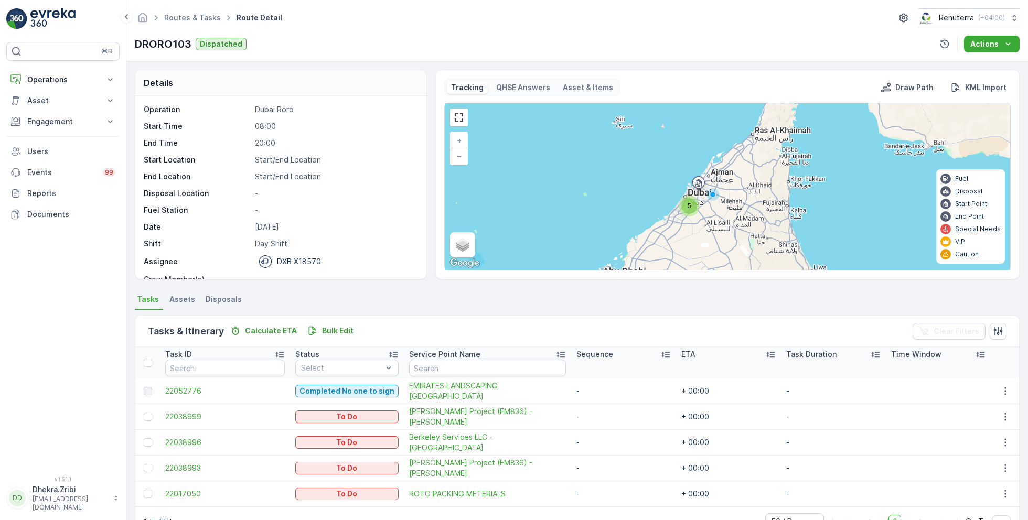
scroll to position [27, 0]
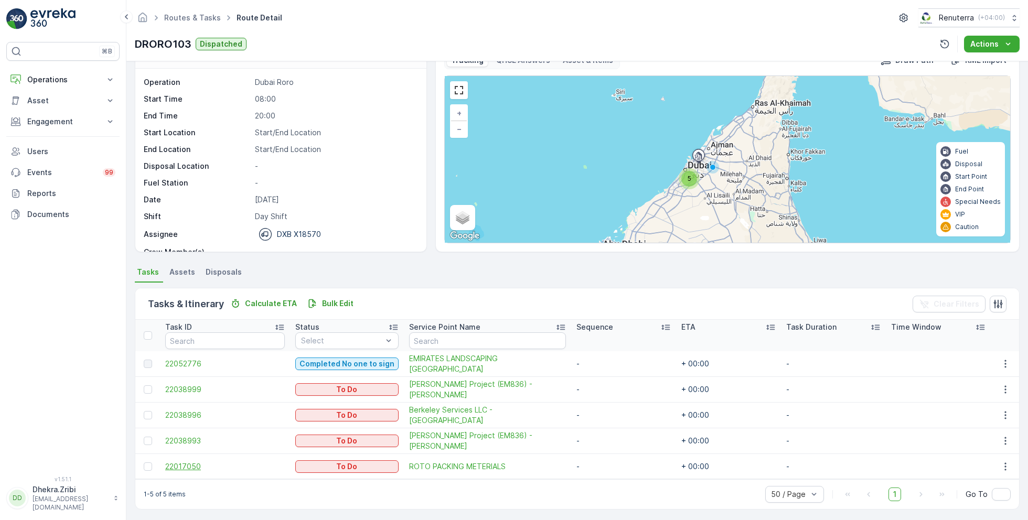
click at [192, 462] on span "22017050" at bounding box center [225, 466] width 120 height 10
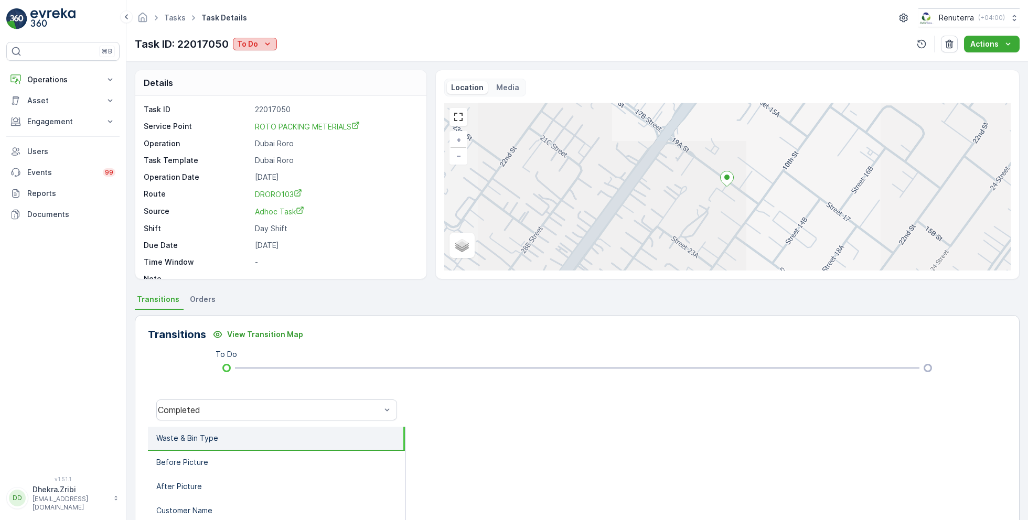
click at [265, 43] on icon "To Do" at bounding box center [267, 43] width 5 height 3
click at [314, 91] on span "Completed No one to sign" at bounding box center [286, 88] width 93 height 10
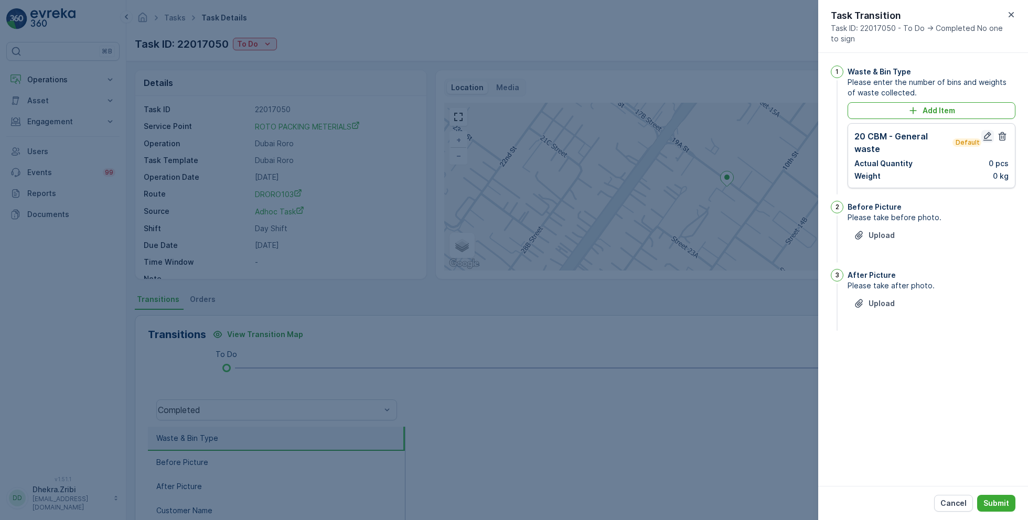
click at [985, 137] on icon "button" at bounding box center [987, 136] width 9 height 9
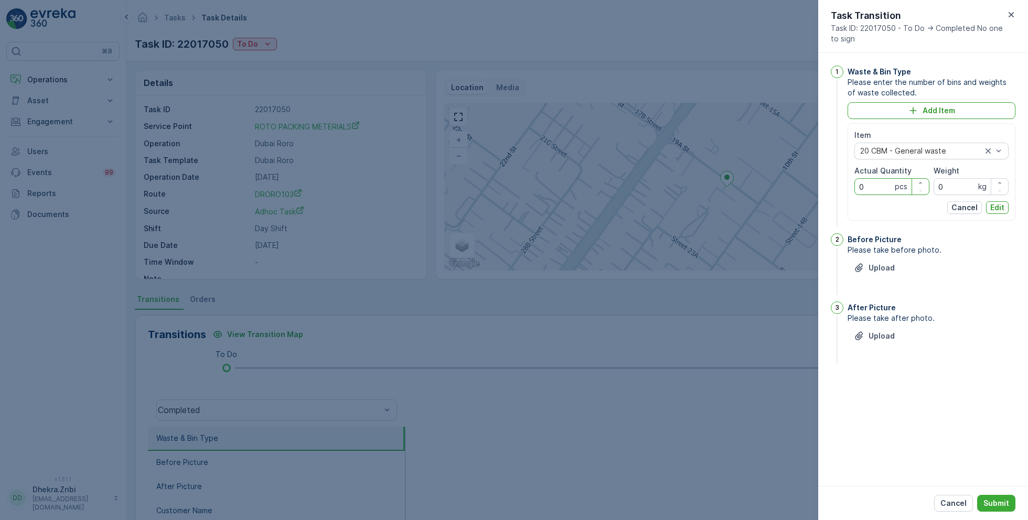
drag, startPoint x: 868, startPoint y: 186, endPoint x: 833, endPoint y: 186, distance: 35.1
click at [833, 186] on div "1 Waste & Bin Type Please enter the number of bins and weights of waste collect…" at bounding box center [923, 148] width 185 height 164
type Quantity "1"
click at [996, 210] on p "Edit" at bounding box center [997, 207] width 14 height 10
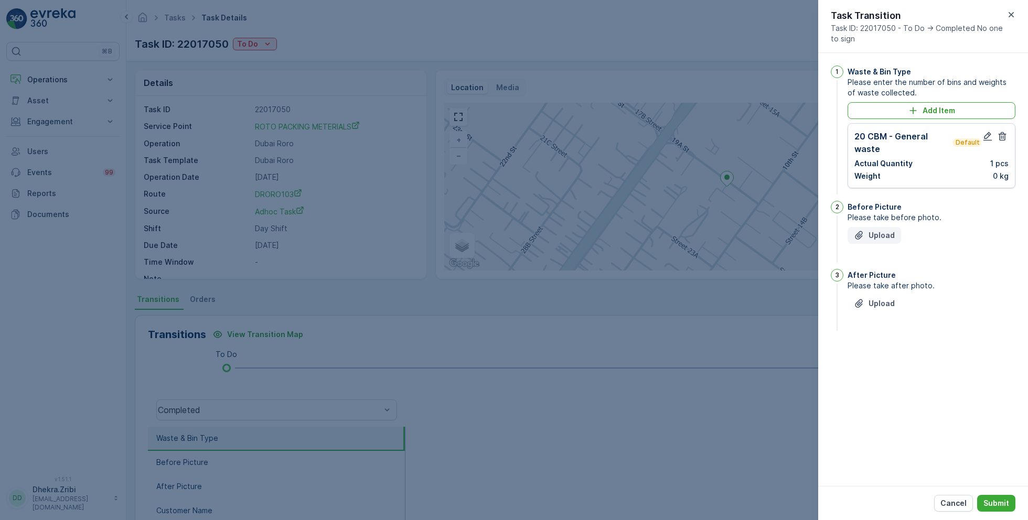
click at [871, 227] on button "Upload" at bounding box center [873, 235] width 53 height 17
click at [878, 361] on p "Upload" at bounding box center [881, 356] width 26 height 10
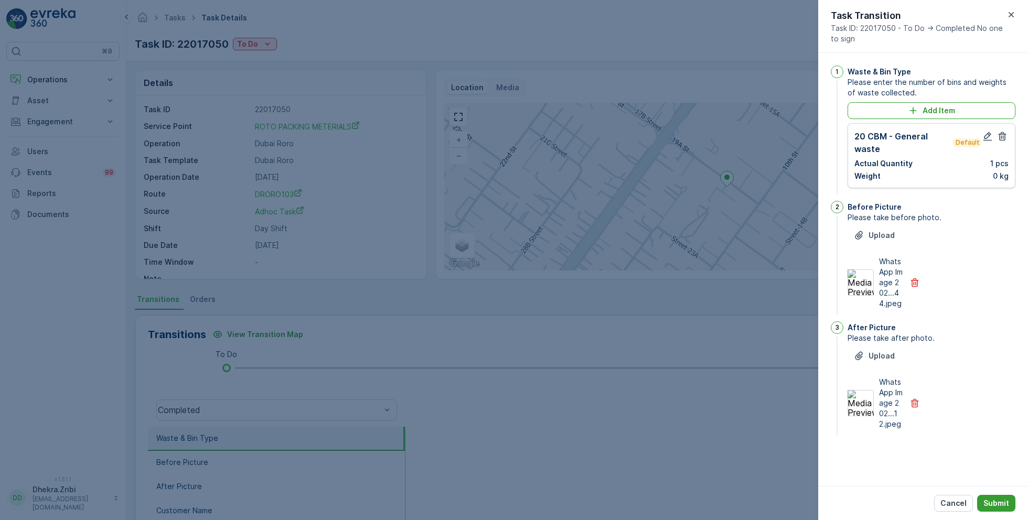
click at [998, 505] on p "Submit" at bounding box center [996, 503] width 26 height 10
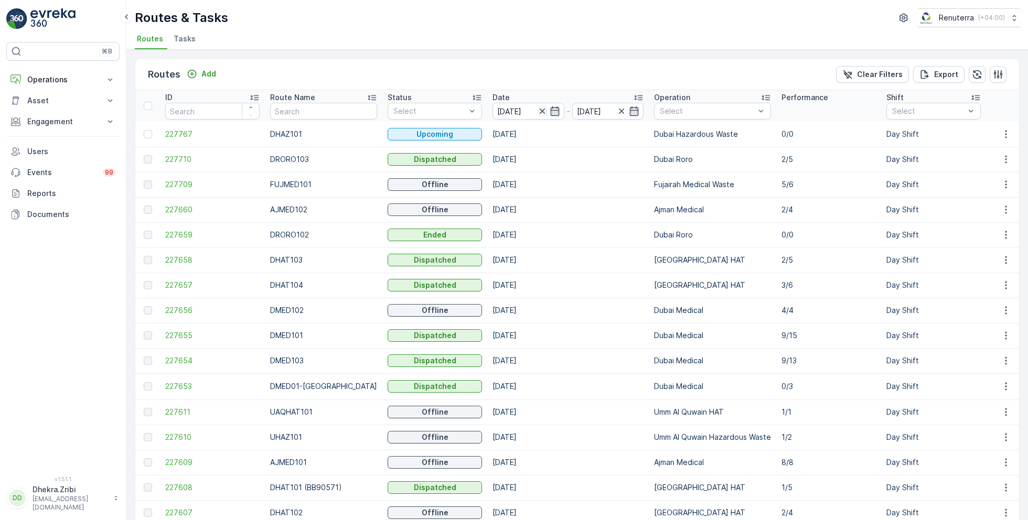
click at [537, 110] on icon "button" at bounding box center [542, 111] width 10 height 10
click at [547, 111] on input at bounding box center [529, 111] width 72 height 17
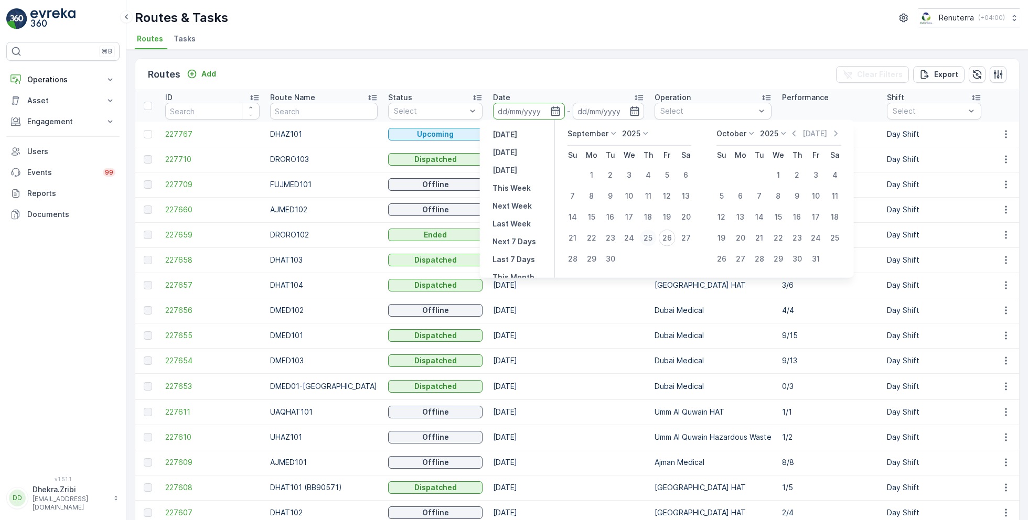
click at [652, 236] on div "25" at bounding box center [648, 238] width 17 height 17
type input "[DATE]"
click at [652, 236] on div "25" at bounding box center [648, 238] width 17 height 17
type input "[DATE]"
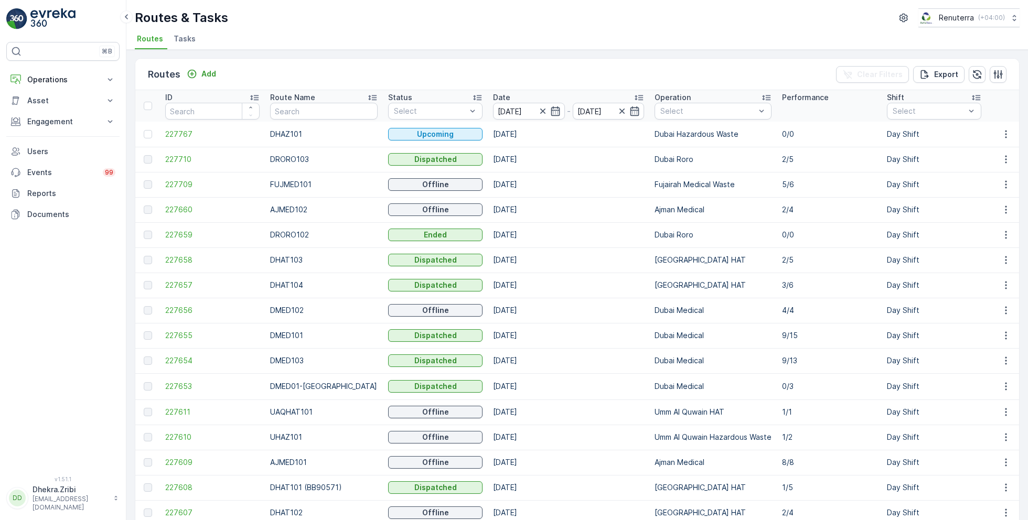
click at [499, 28] on div "Routes & Tasks Renuterra ( +04:00 ) Routes Tasks" at bounding box center [576, 25] width 901 height 50
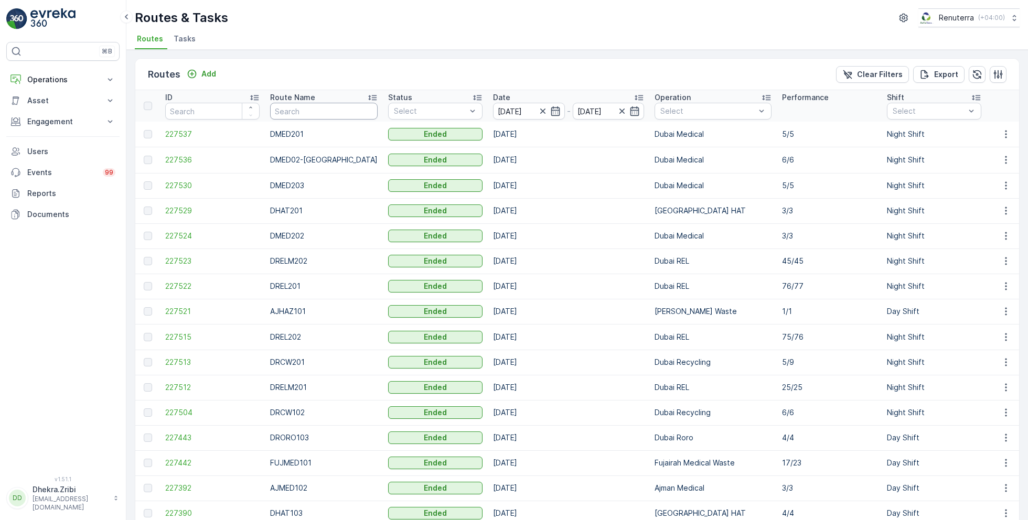
click at [310, 110] on input "text" at bounding box center [323, 111] width 107 height 17
type input "hat"
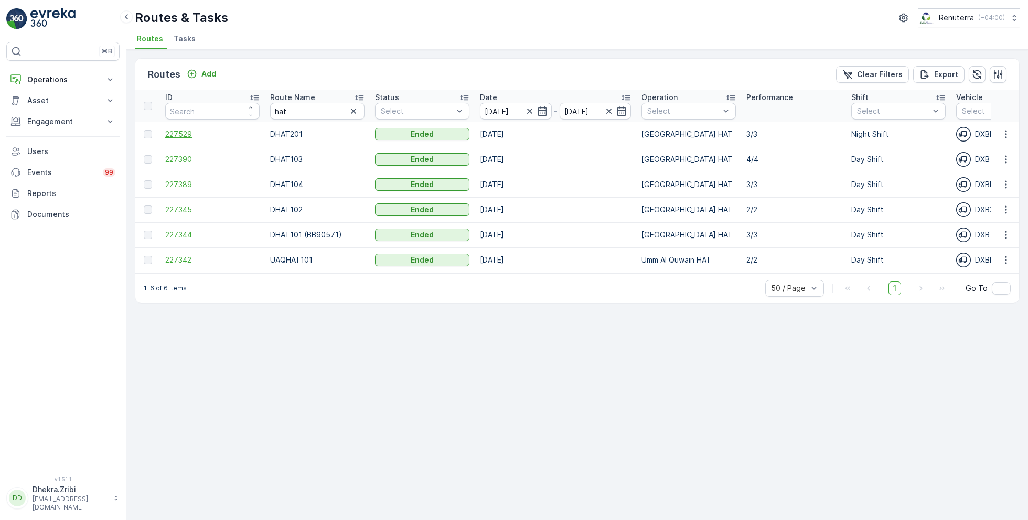
click at [177, 133] on span "227529" at bounding box center [212, 134] width 94 height 10
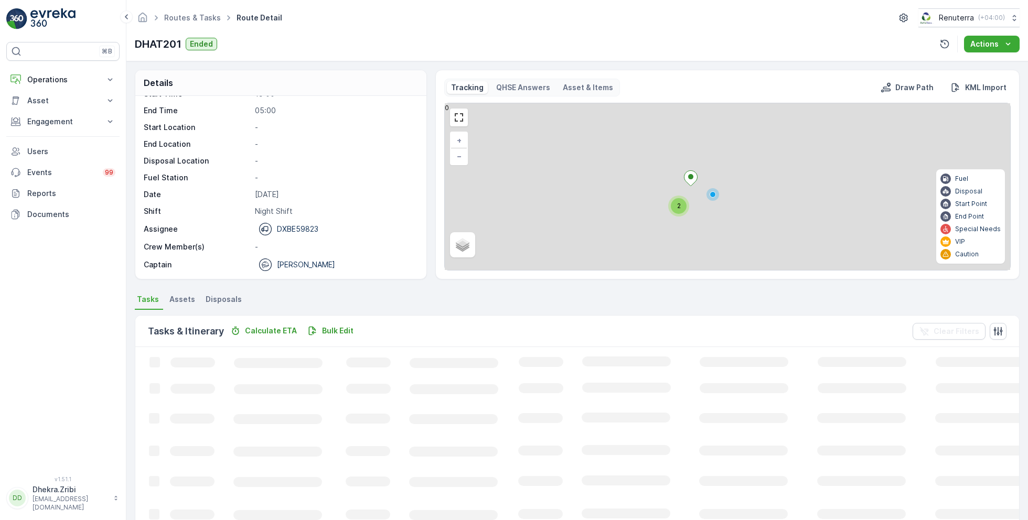
scroll to position [20, 0]
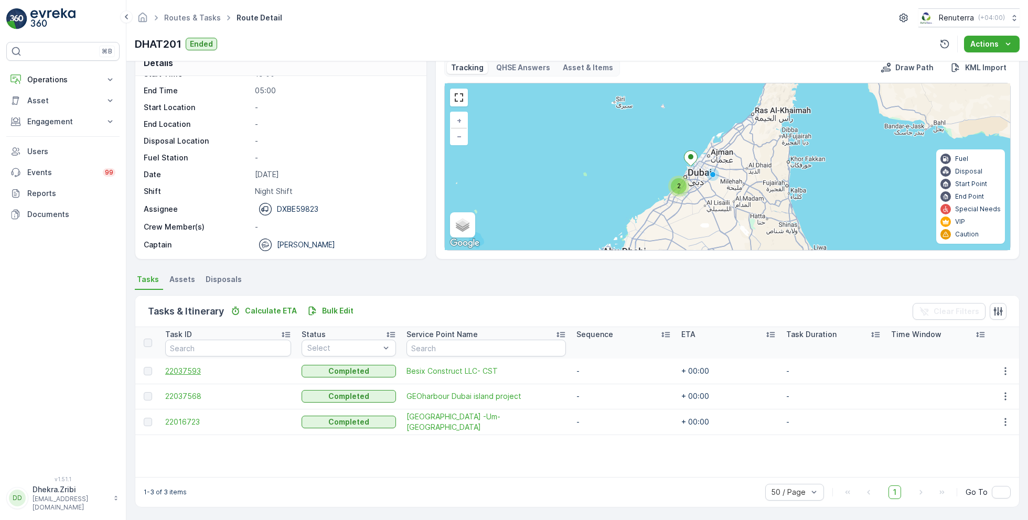
click at [192, 369] on span "22037593" at bounding box center [228, 371] width 126 height 10
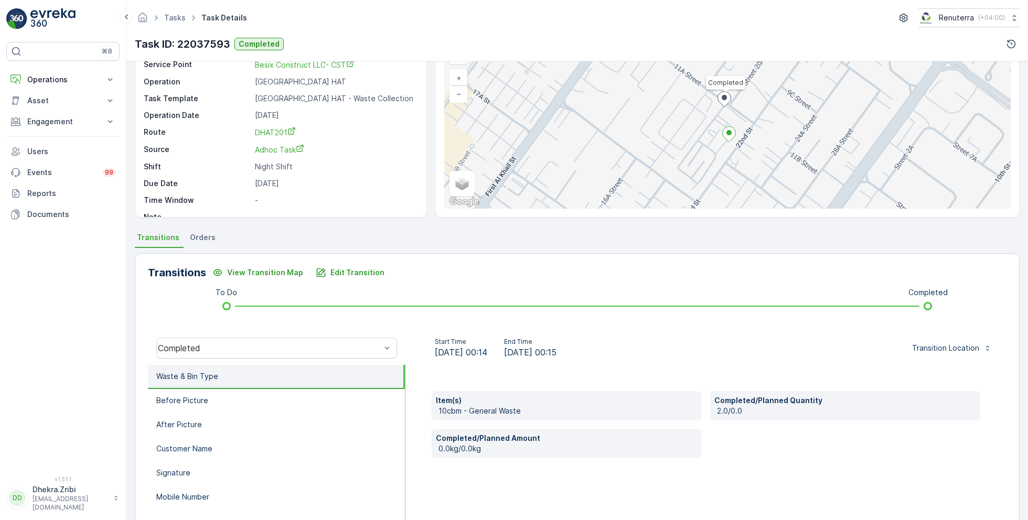
scroll to position [67, 0]
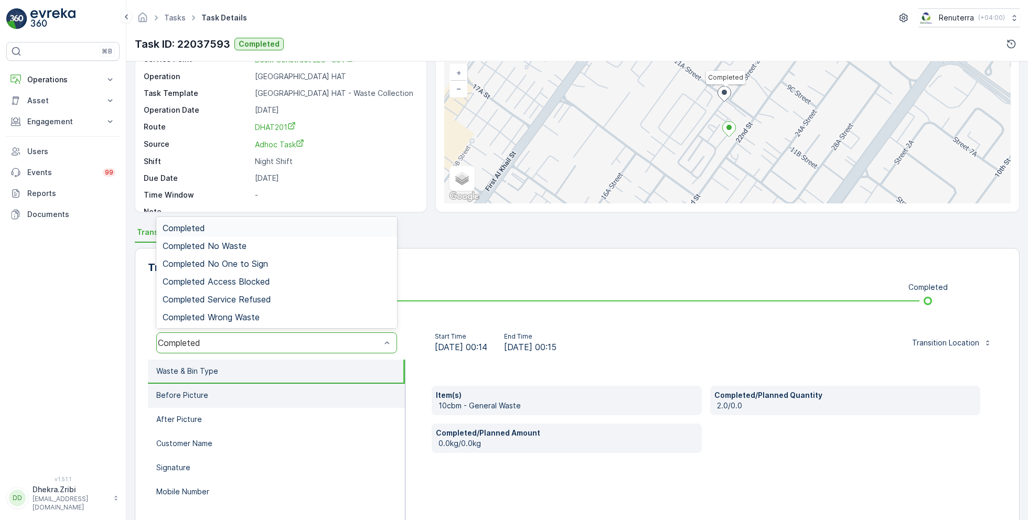
click at [200, 399] on p "Before Picture" at bounding box center [182, 395] width 52 height 10
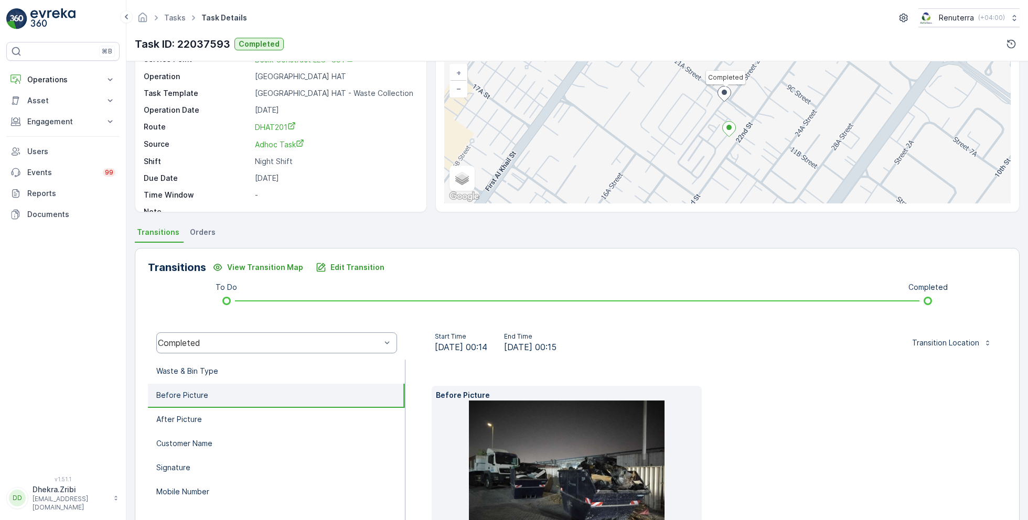
scroll to position [157, 0]
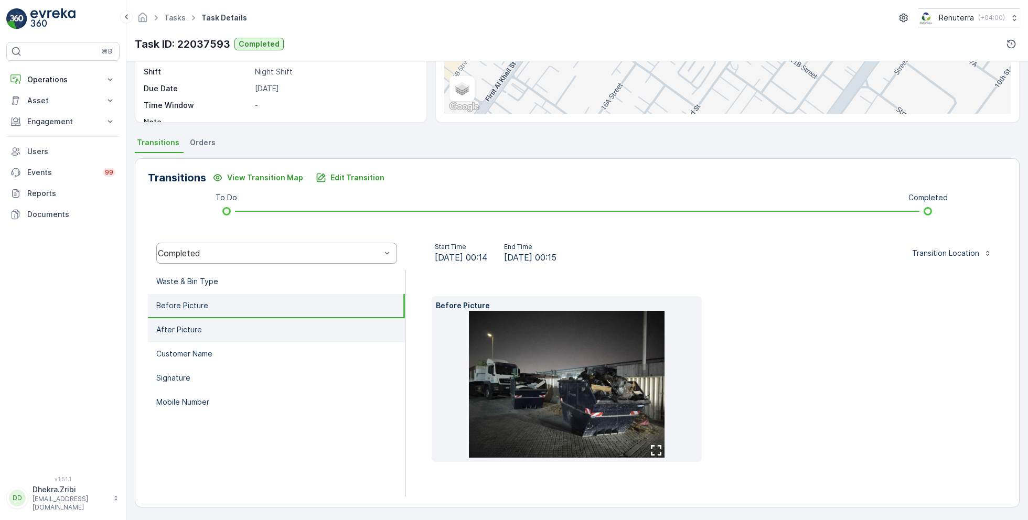
click at [188, 327] on p "After Picture" at bounding box center [179, 330] width 46 height 10
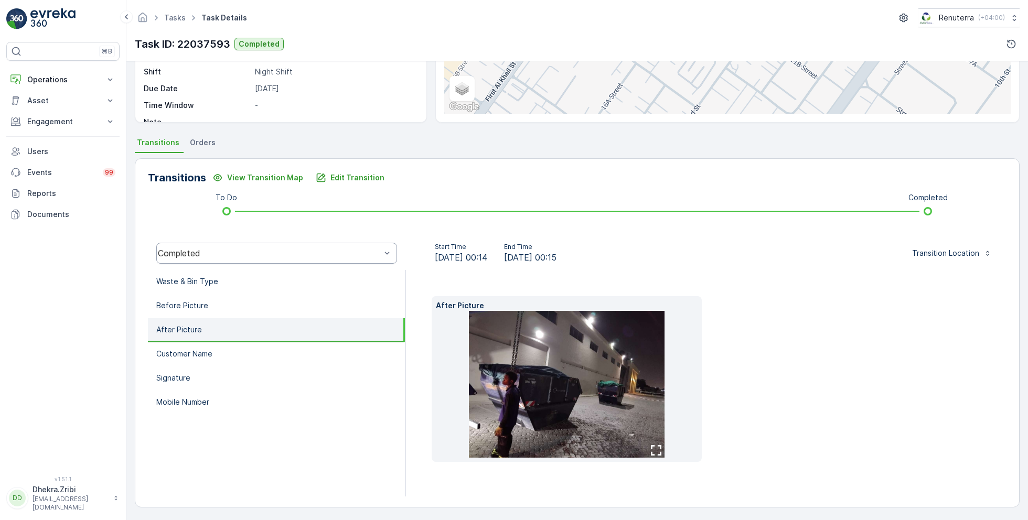
scroll to position [140, 0]
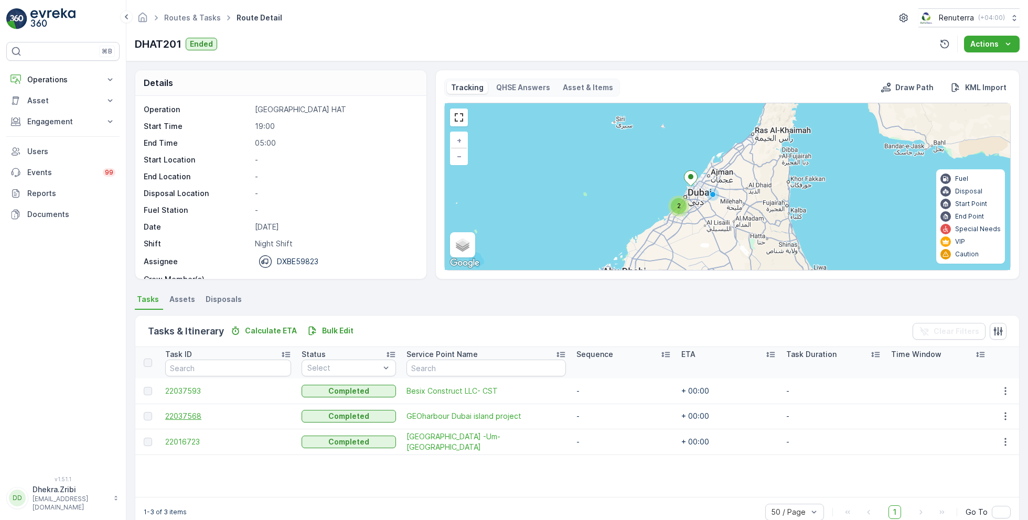
click at [181, 411] on span "22037568" at bounding box center [228, 416] width 126 height 10
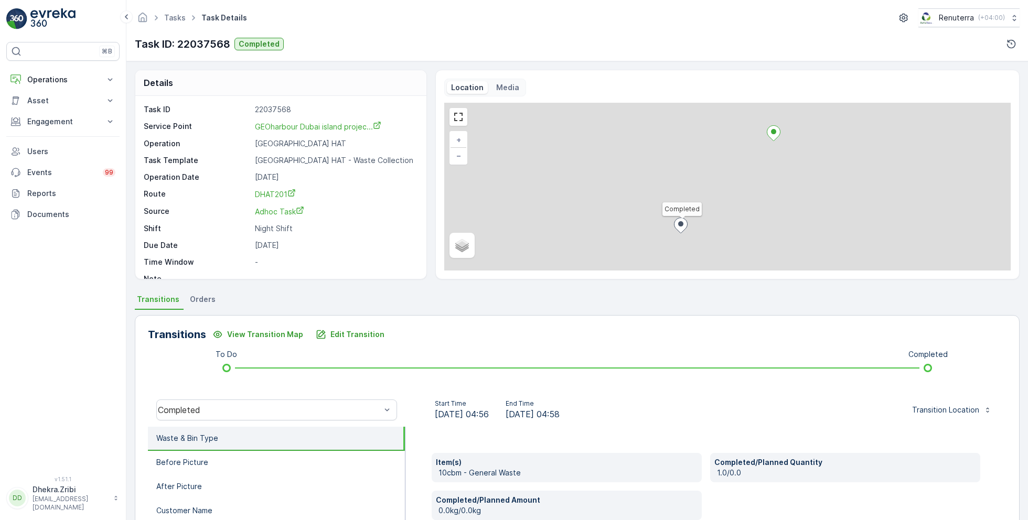
scroll to position [139, 0]
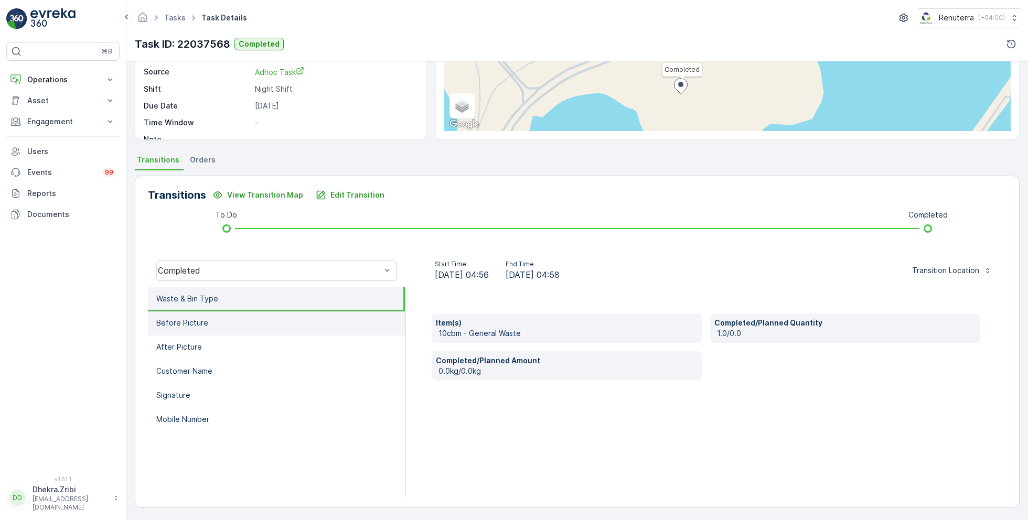
click at [208, 323] on li "Before Picture" at bounding box center [276, 323] width 257 height 24
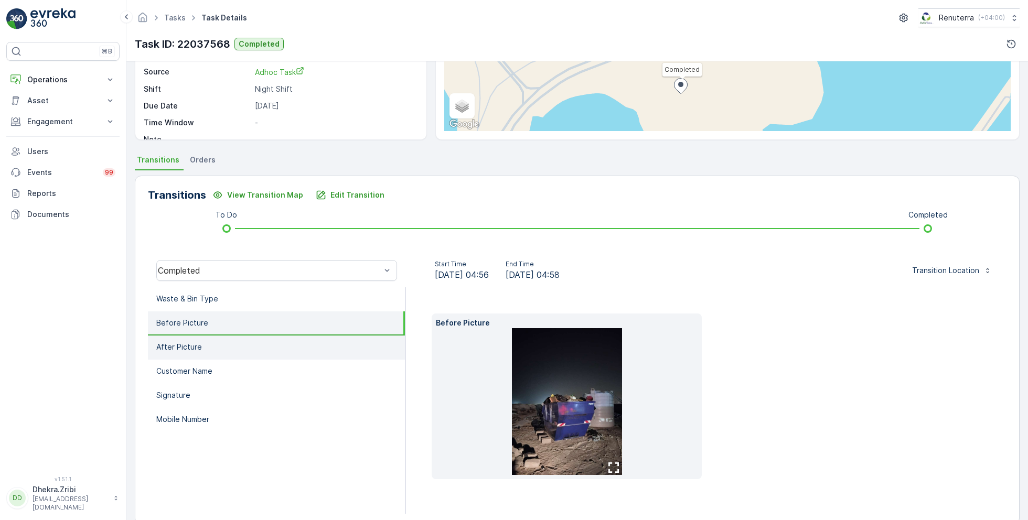
click at [212, 341] on li "After Picture" at bounding box center [276, 348] width 257 height 24
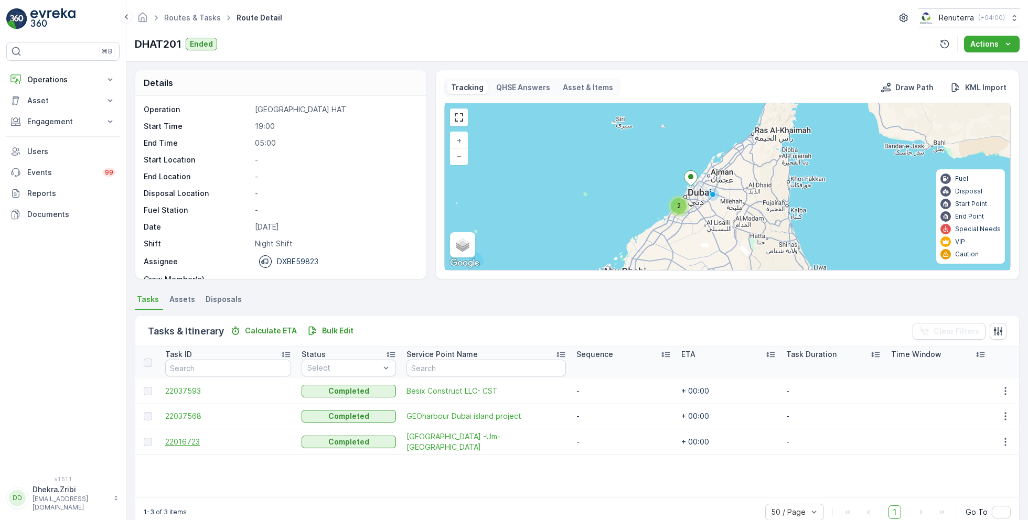
click at [184, 442] on span "22016723" at bounding box center [228, 442] width 126 height 10
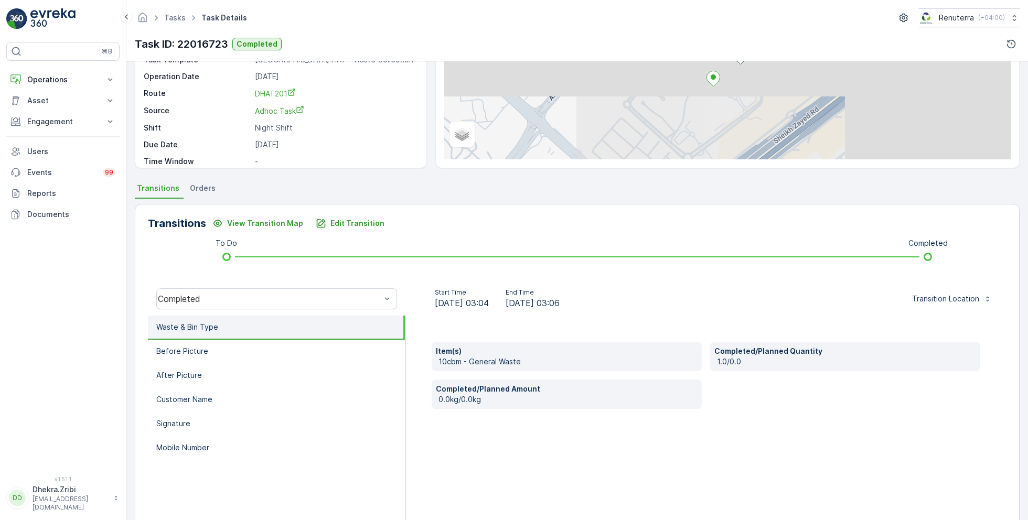
scroll to position [140, 0]
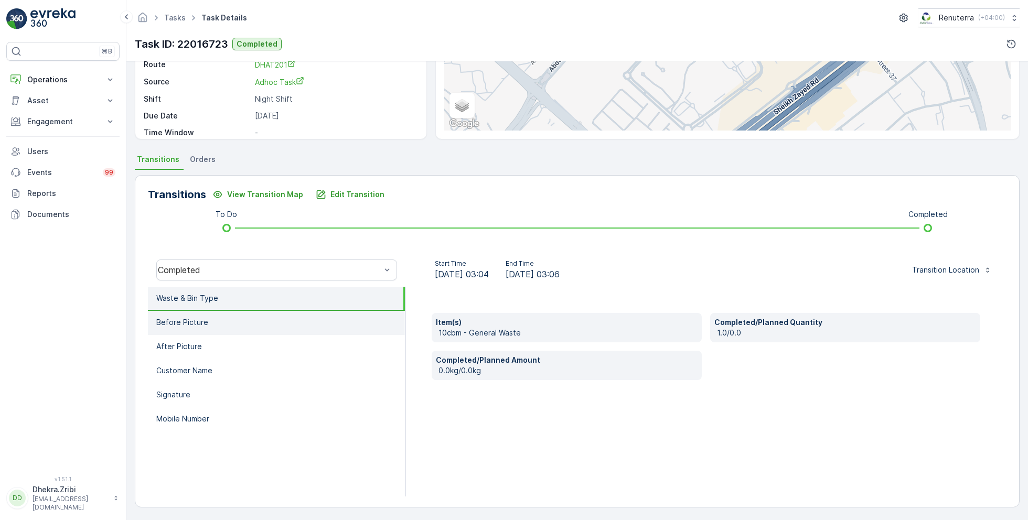
click at [222, 324] on li "Before Picture" at bounding box center [276, 323] width 257 height 24
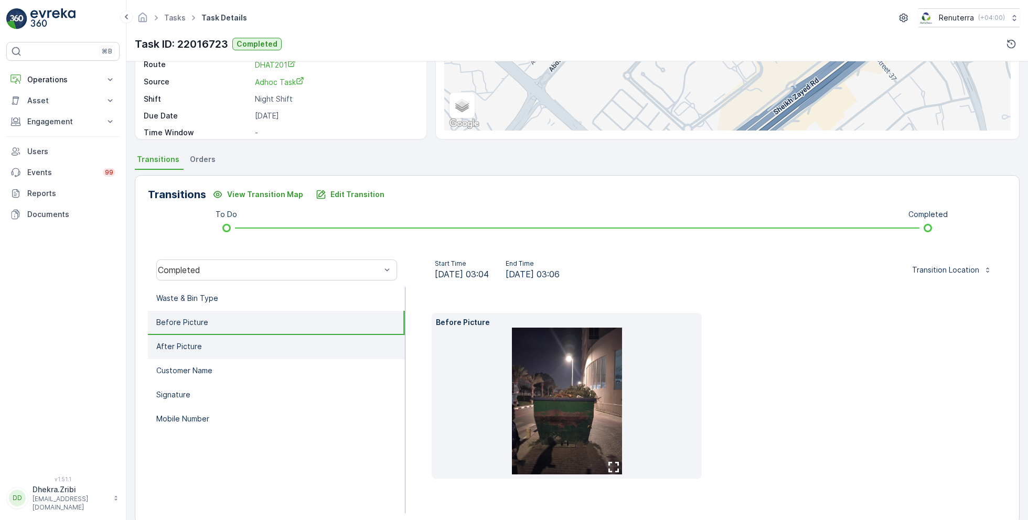
click at [229, 351] on li "After Picture" at bounding box center [276, 347] width 257 height 24
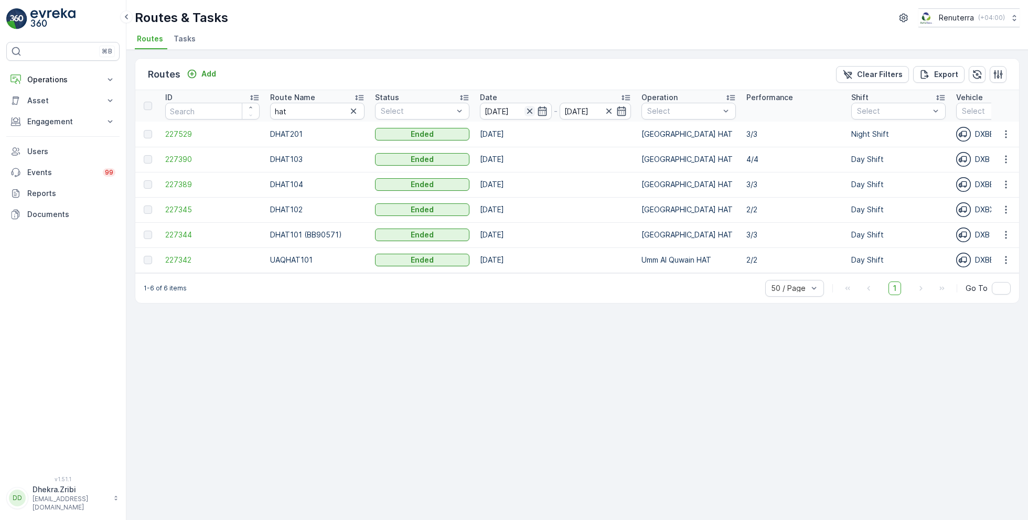
click at [530, 111] on icon "button" at bounding box center [529, 111] width 10 height 10
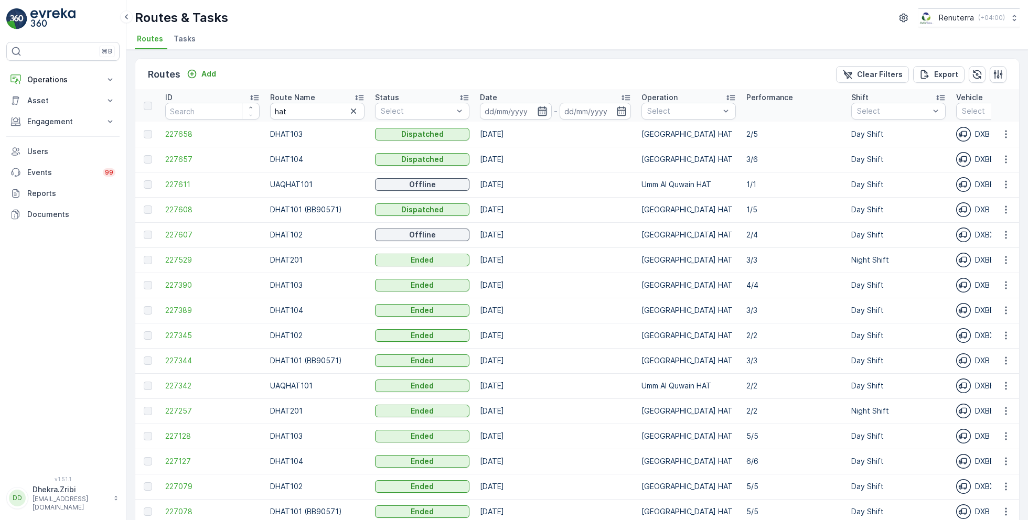
click at [537, 112] on icon "button" at bounding box center [542, 111] width 10 height 10
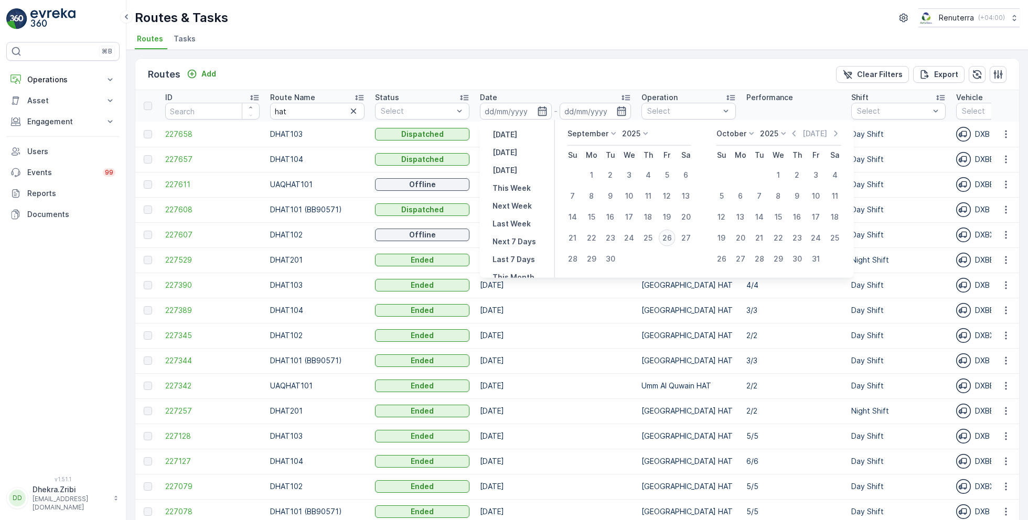
click at [666, 241] on div "26" at bounding box center [667, 238] width 17 height 17
type input "[DATE]"
click at [666, 241] on div "26" at bounding box center [667, 238] width 17 height 17
type input "[DATE]"
click at [586, 32] on ul "Routes Tasks" at bounding box center [573, 40] width 876 height 18
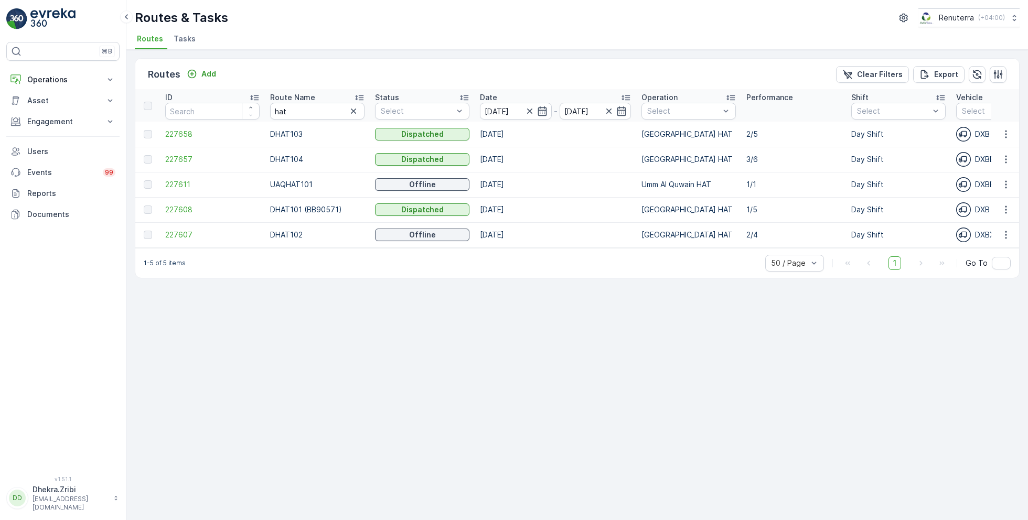
click at [359, 96] on icon at bounding box center [359, 97] width 10 height 10
click at [182, 136] on span "227608" at bounding box center [212, 134] width 94 height 10
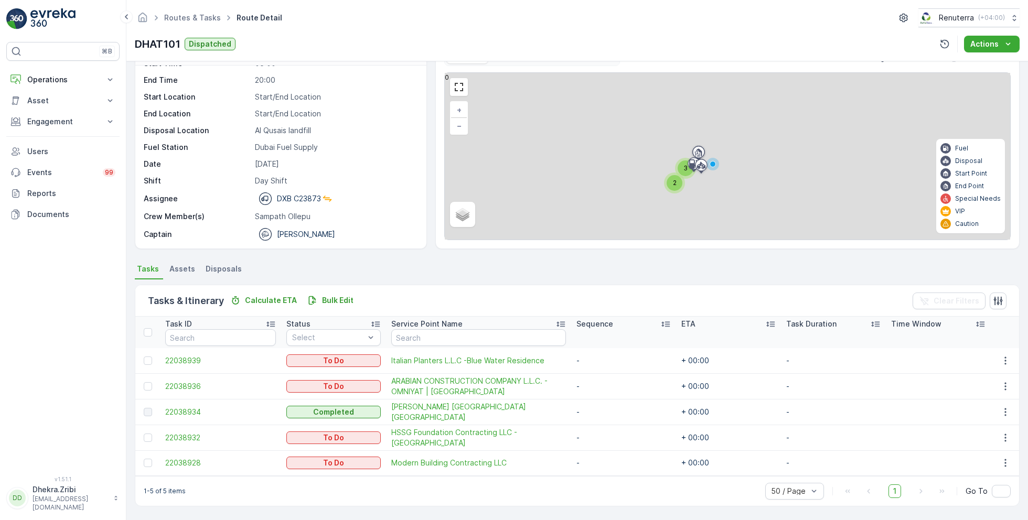
scroll to position [28, 0]
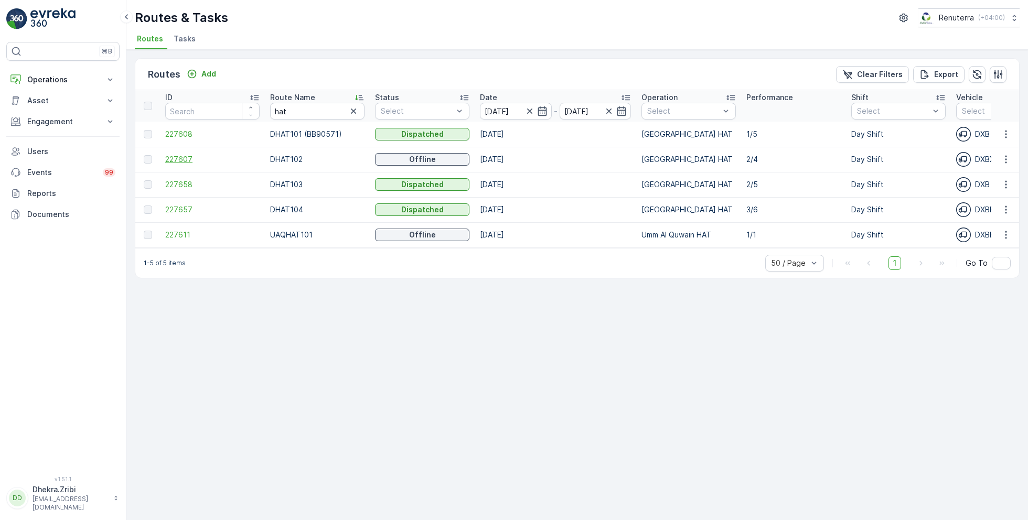
click at [180, 155] on span "227607" at bounding box center [212, 159] width 94 height 10
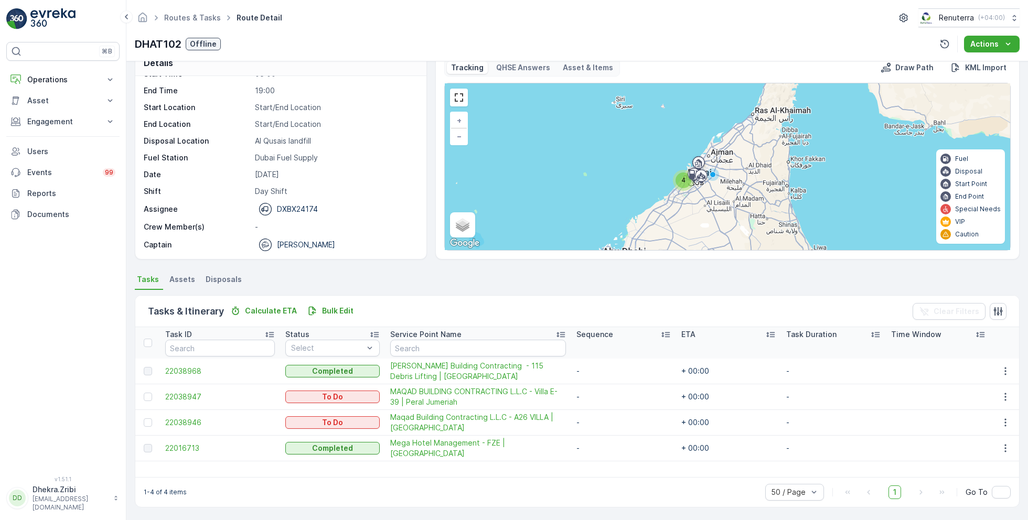
scroll to position [19, 0]
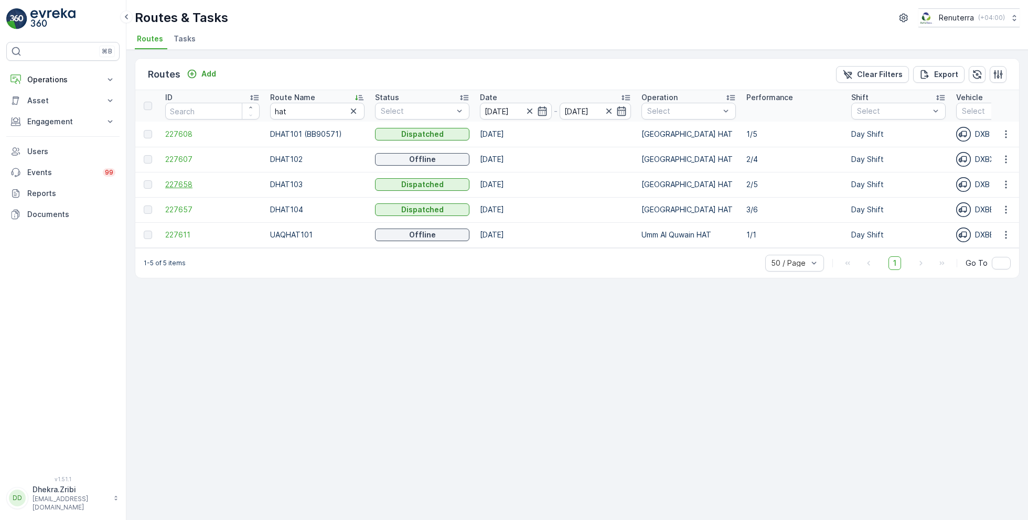
click at [182, 181] on span "227658" at bounding box center [212, 184] width 94 height 10
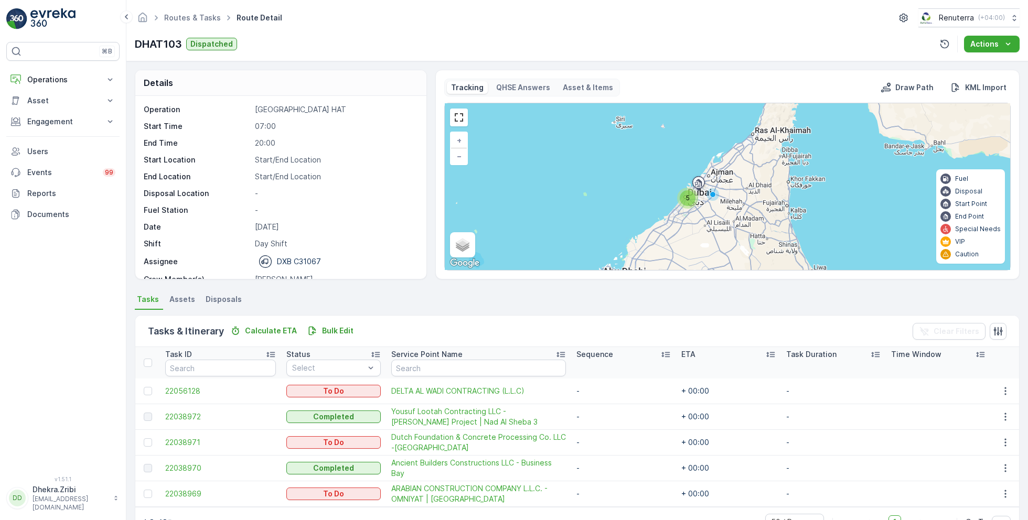
scroll to position [28, 0]
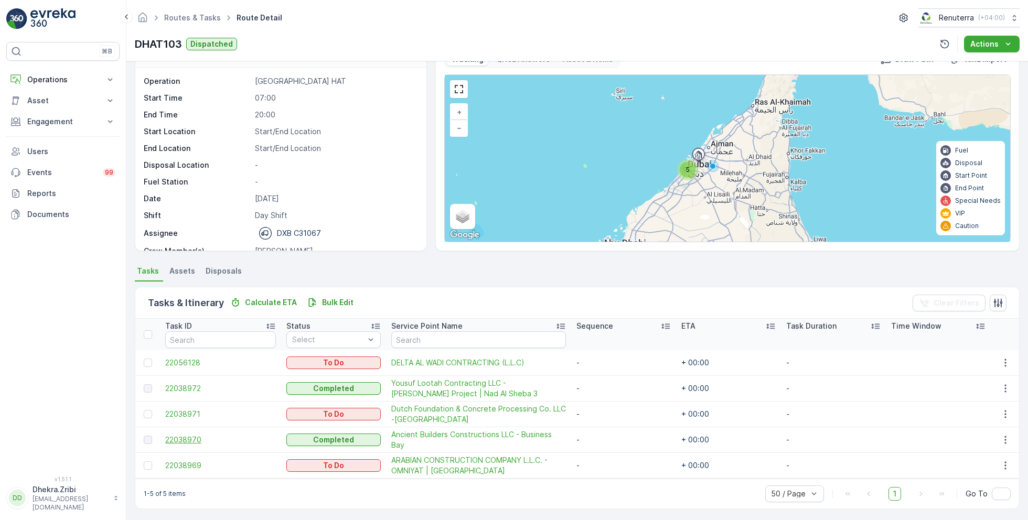
click at [191, 437] on span "22038970" at bounding box center [220, 440] width 111 height 10
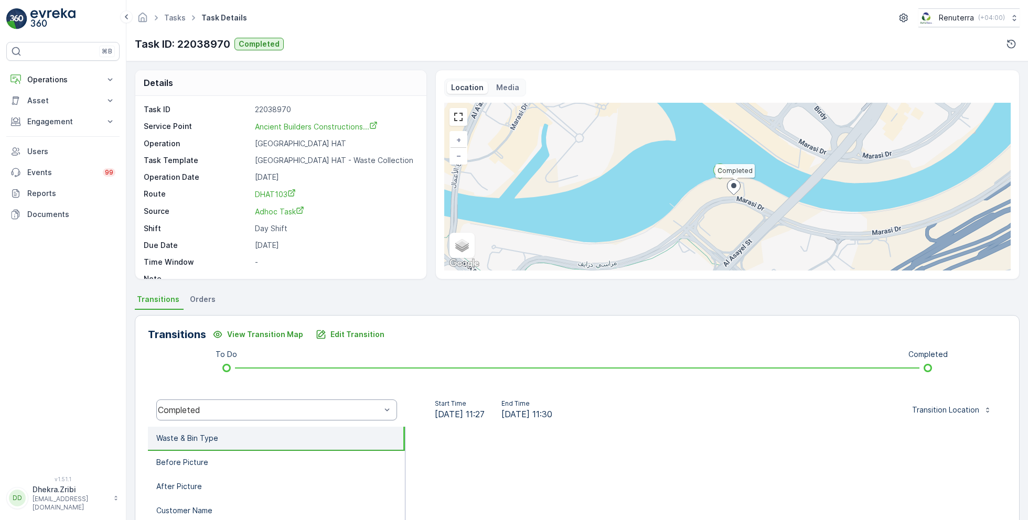
scroll to position [69, 0]
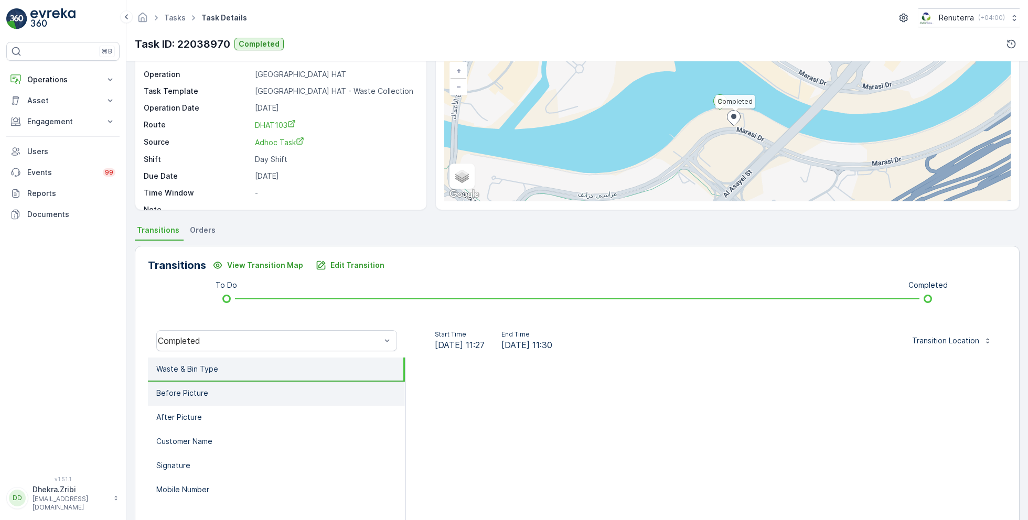
click at [216, 396] on li "Before Picture" at bounding box center [276, 394] width 257 height 24
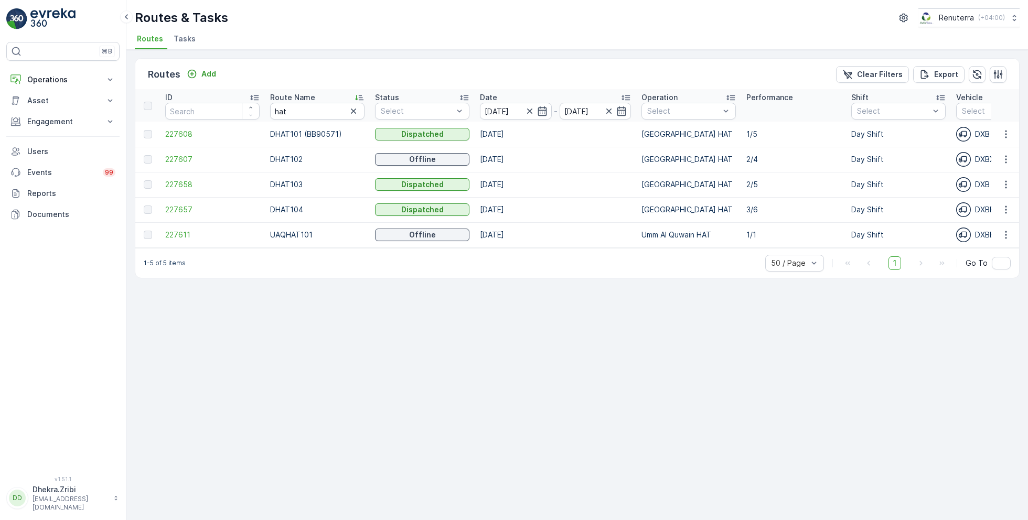
click at [182, 202] on td "227657" at bounding box center [212, 209] width 105 height 25
click at [185, 204] on span "227657" at bounding box center [212, 209] width 94 height 10
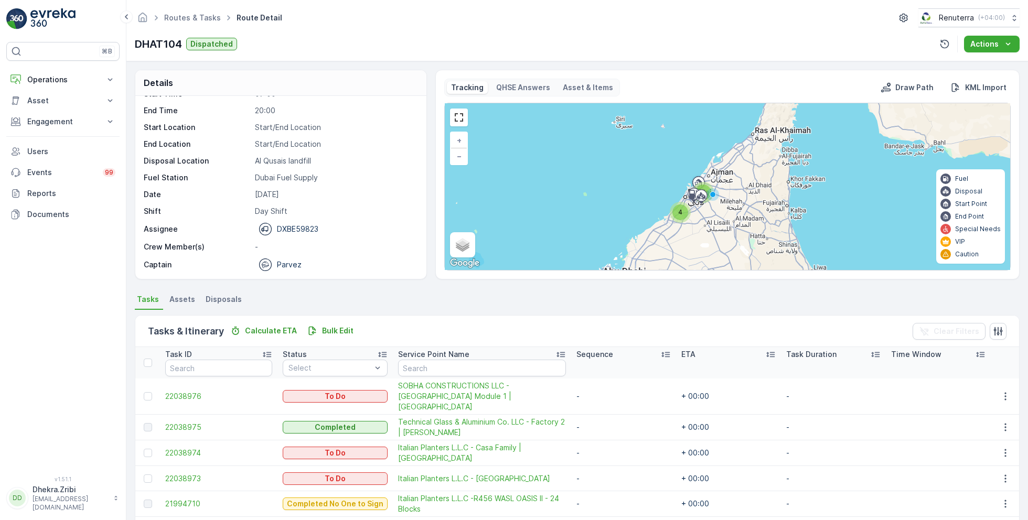
scroll to position [53, 0]
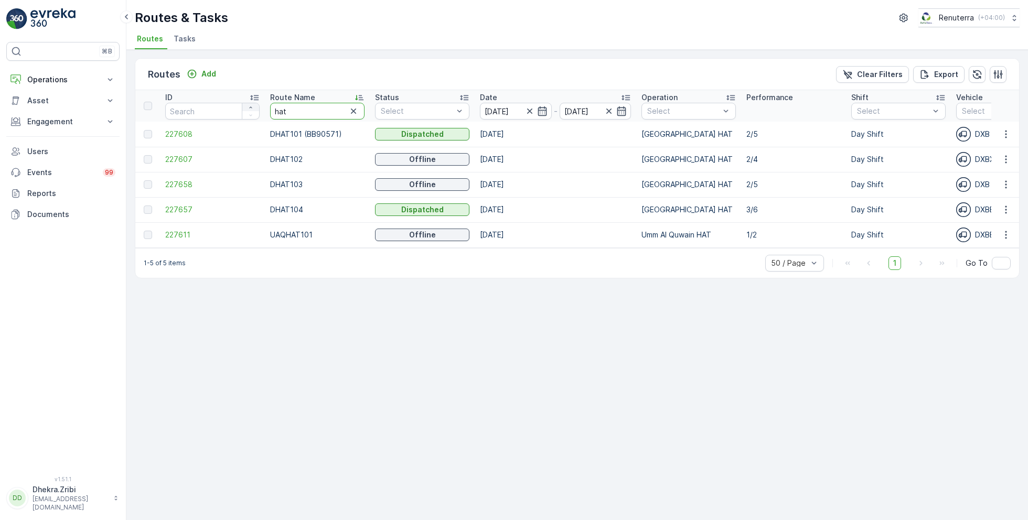
drag, startPoint x: 295, startPoint y: 108, endPoint x: 259, endPoint y: 108, distance: 36.2
type input "roro"
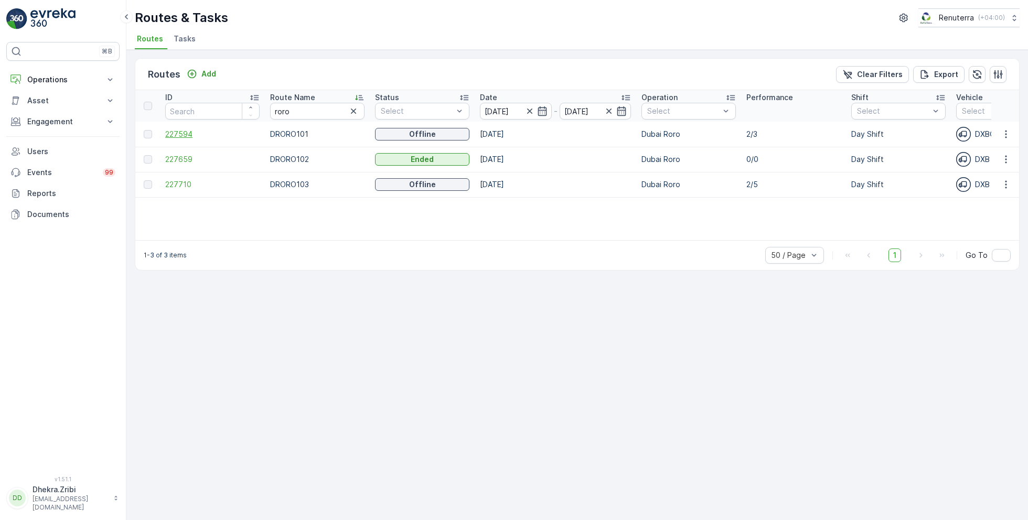
click at [176, 132] on span "227594" at bounding box center [212, 134] width 94 height 10
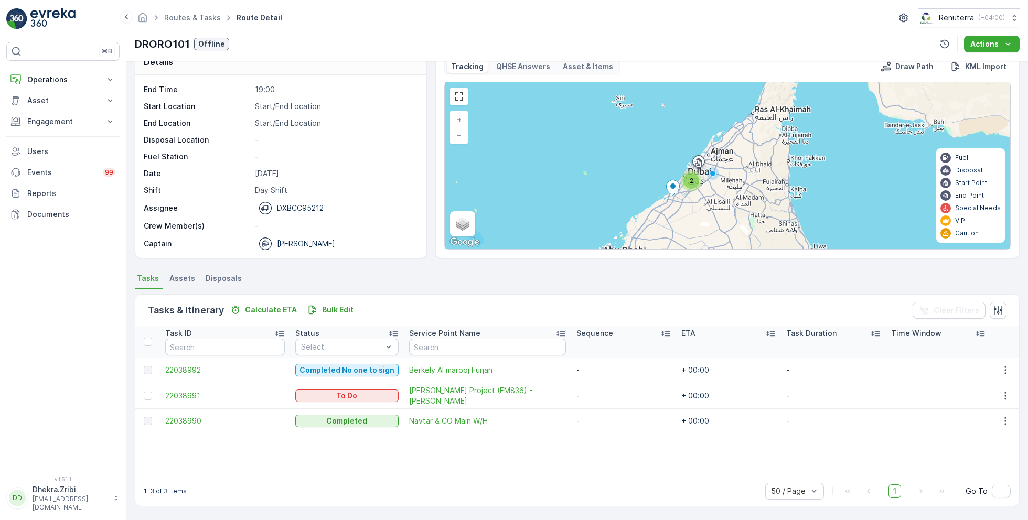
scroll to position [20, 0]
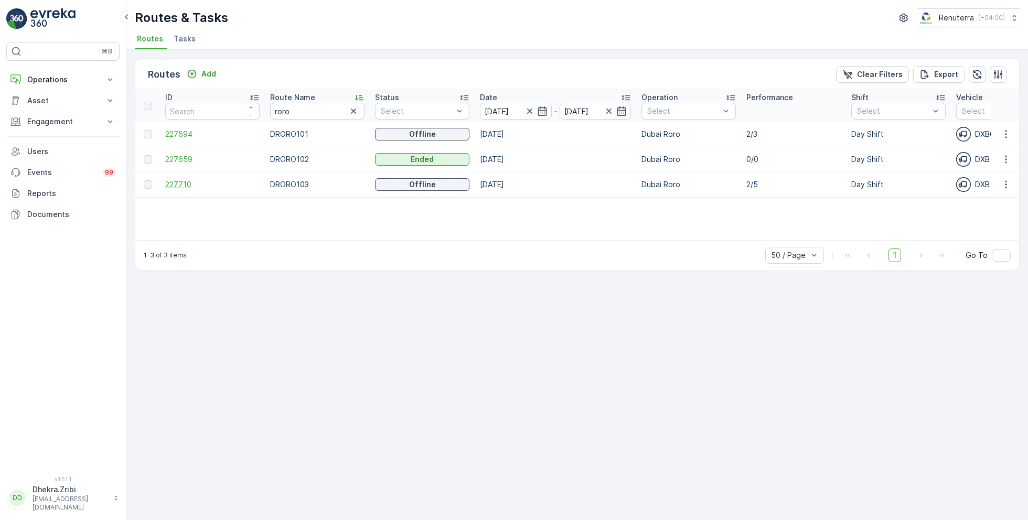
click at [182, 189] on span "227710" at bounding box center [212, 184] width 94 height 10
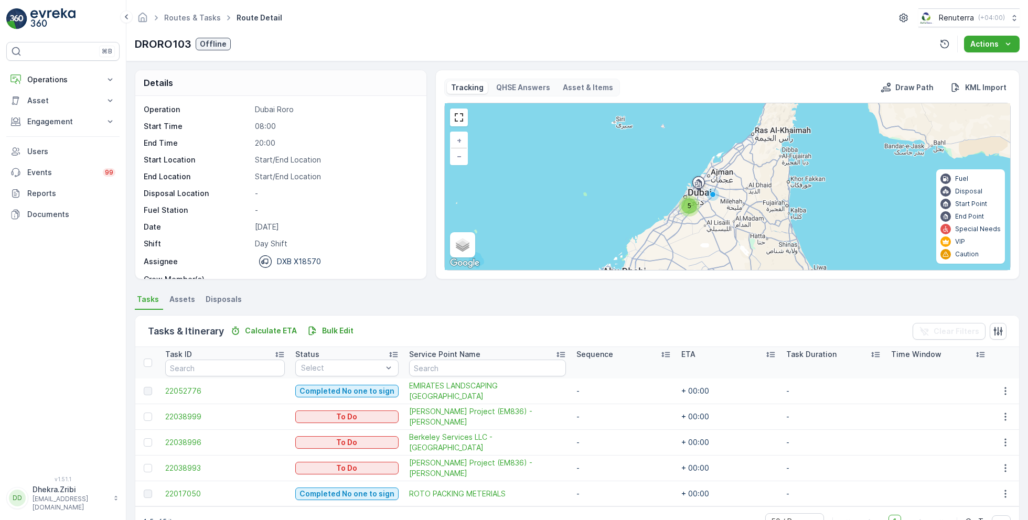
scroll to position [33, 0]
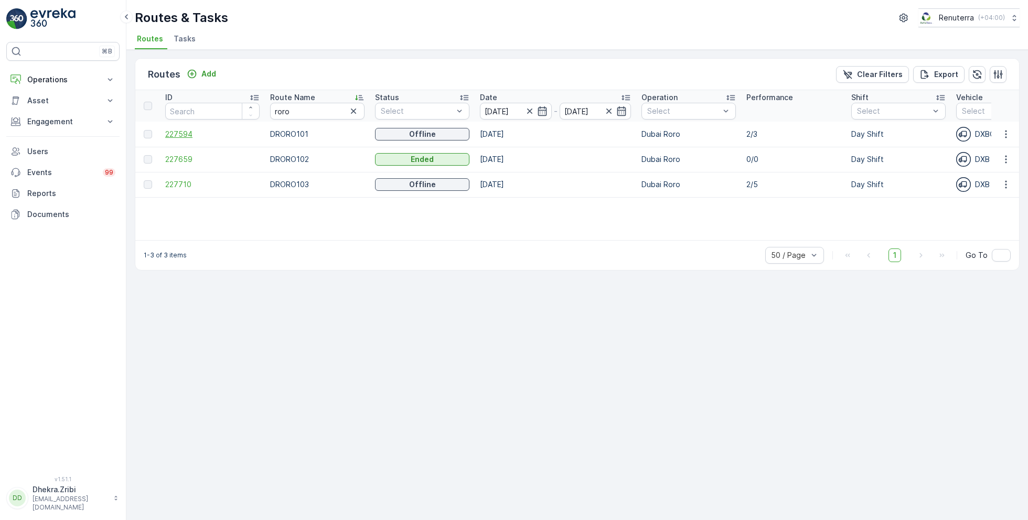
click at [179, 132] on span "227594" at bounding box center [212, 134] width 94 height 10
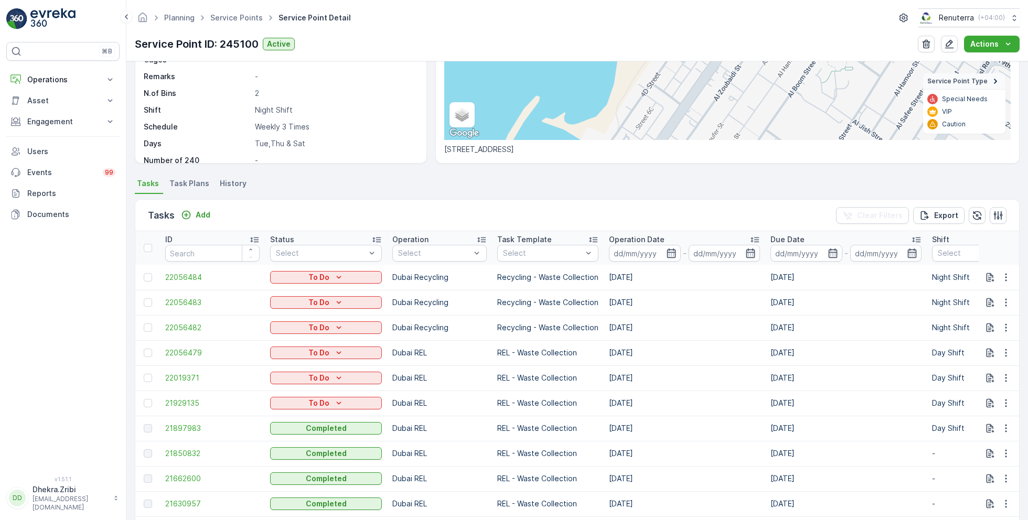
scroll to position [169, 0]
click at [240, 21] on link "Service Points" at bounding box center [236, 17] width 52 height 9
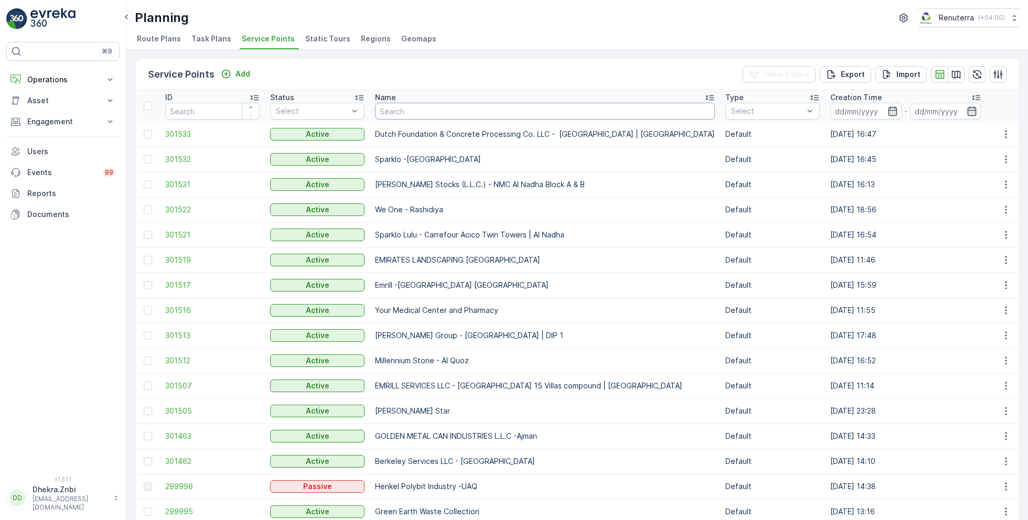
click at [415, 109] on input "text" at bounding box center [545, 111] width 340 height 17
type input "rixos"
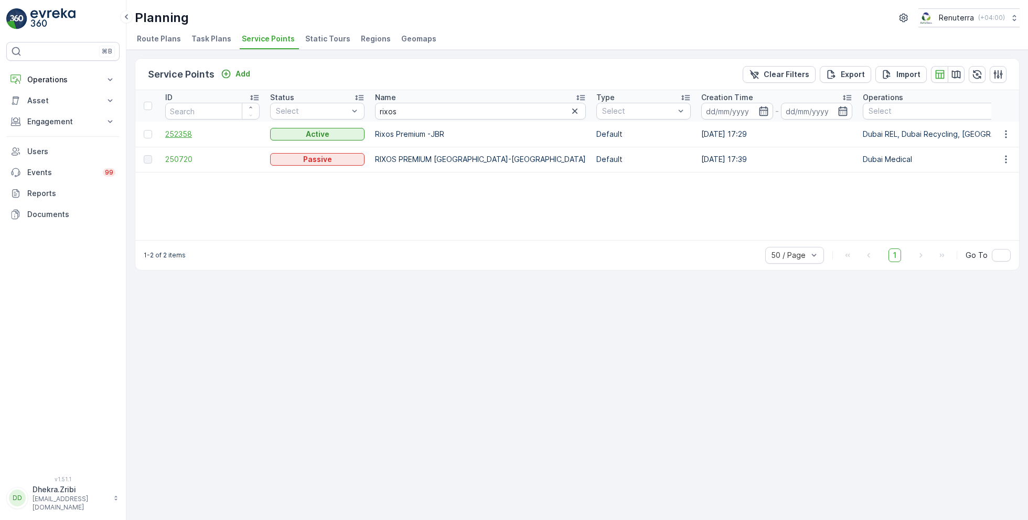
click at [181, 133] on span "252358" at bounding box center [212, 134] width 94 height 10
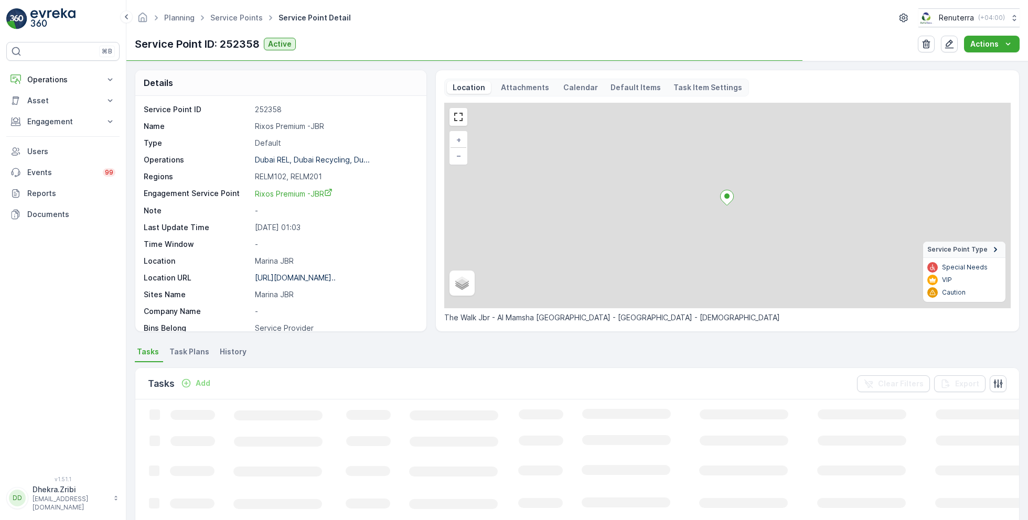
click at [303, 125] on p "Rixos Premium -JBR" at bounding box center [335, 126] width 160 height 10
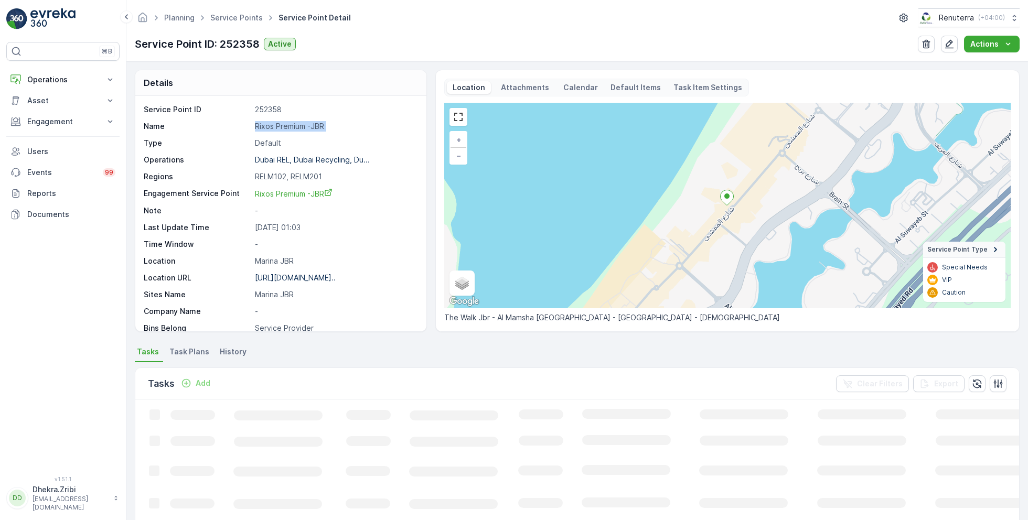
copy p "Rixos Premium -JBR"
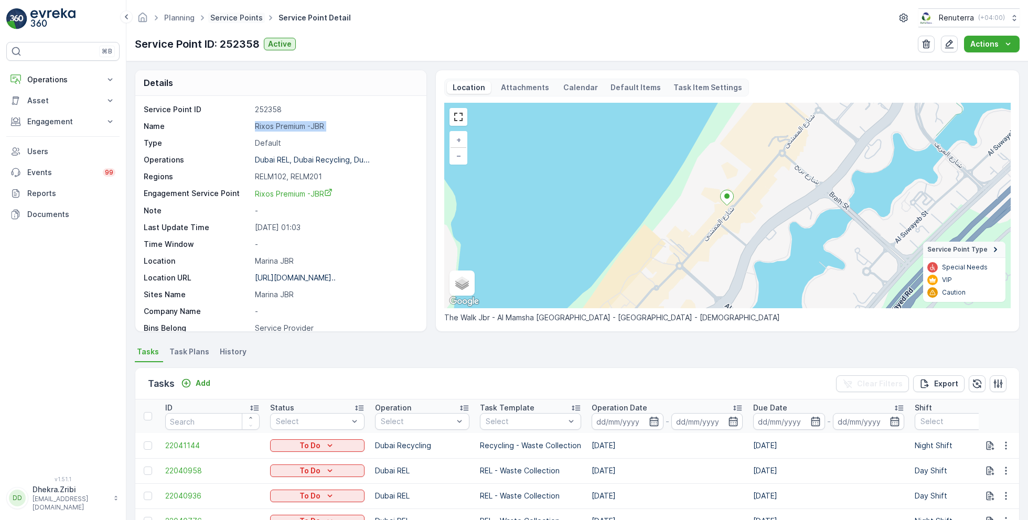
click at [241, 15] on link "Service Points" at bounding box center [236, 17] width 52 height 9
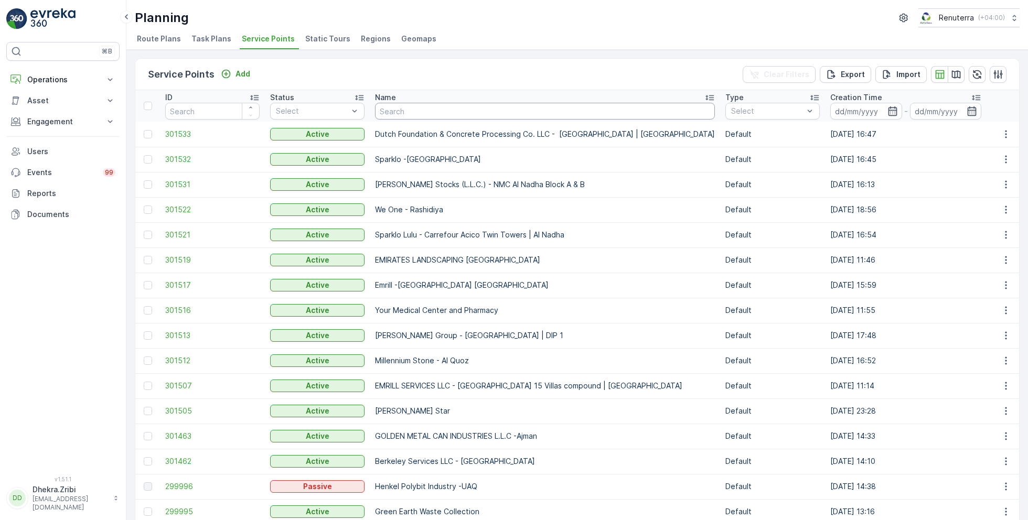
click at [417, 111] on input "text" at bounding box center [545, 111] width 340 height 17
type input "[PERSON_NAME]"
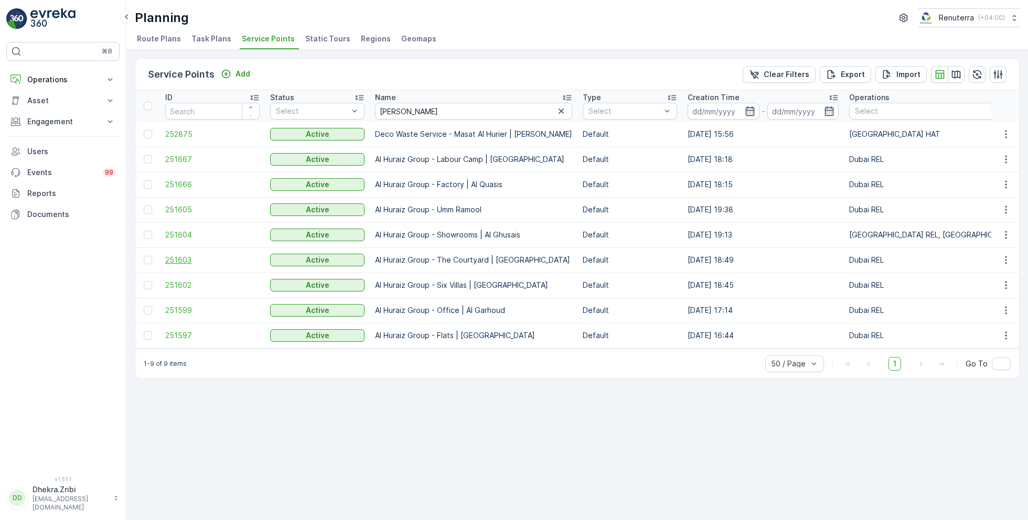
click at [180, 256] on span "251603" at bounding box center [212, 260] width 94 height 10
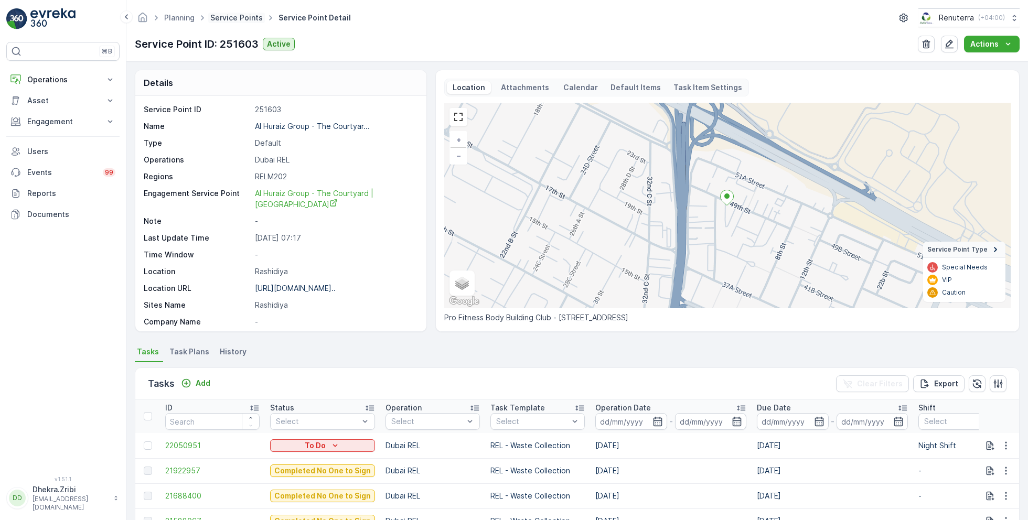
click at [231, 18] on link "Service Points" at bounding box center [236, 17] width 52 height 9
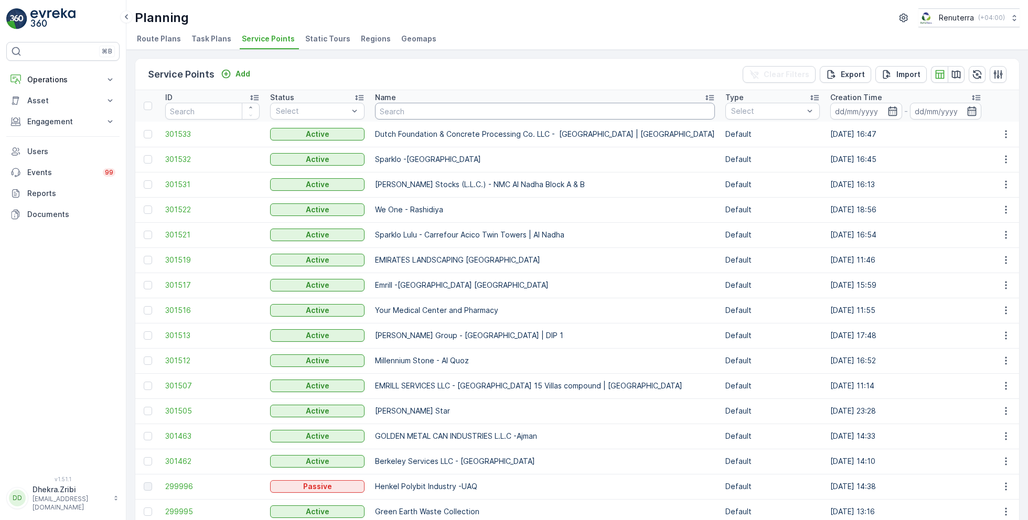
click at [411, 114] on input "text" at bounding box center [545, 111] width 340 height 17
type input "nmc"
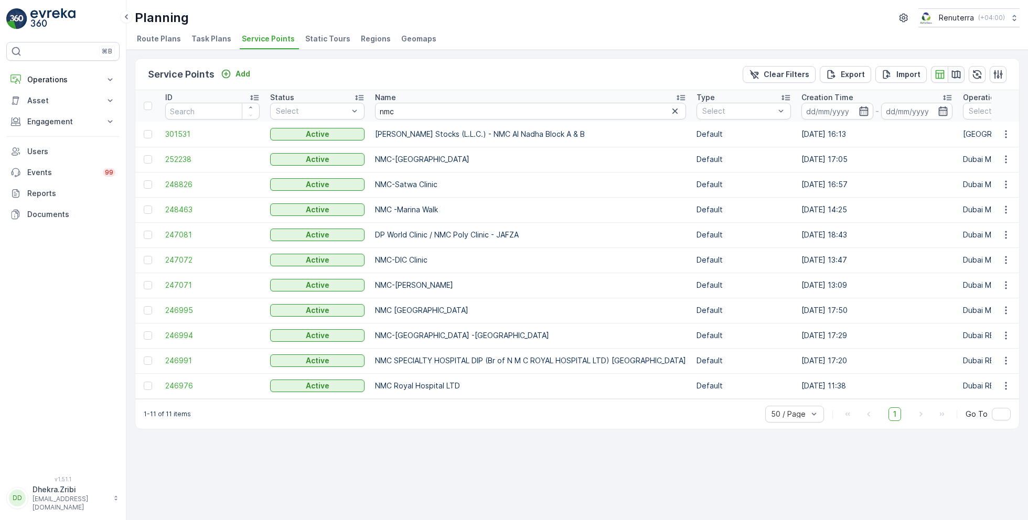
click at [956, 78] on icon "button" at bounding box center [956, 74] width 10 height 10
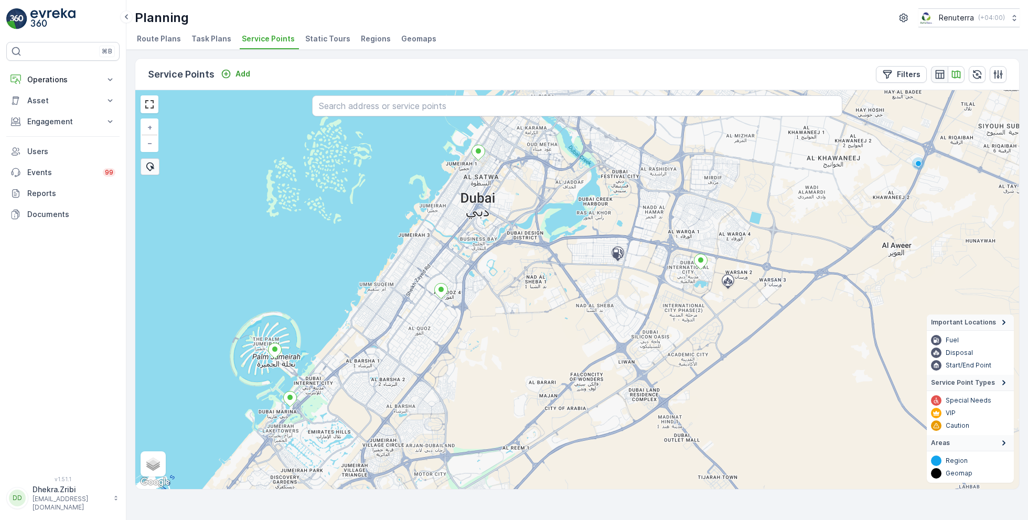
click at [936, 76] on icon "button" at bounding box center [939, 74] width 10 height 10
